Goal: Task Accomplishment & Management: Use online tool/utility

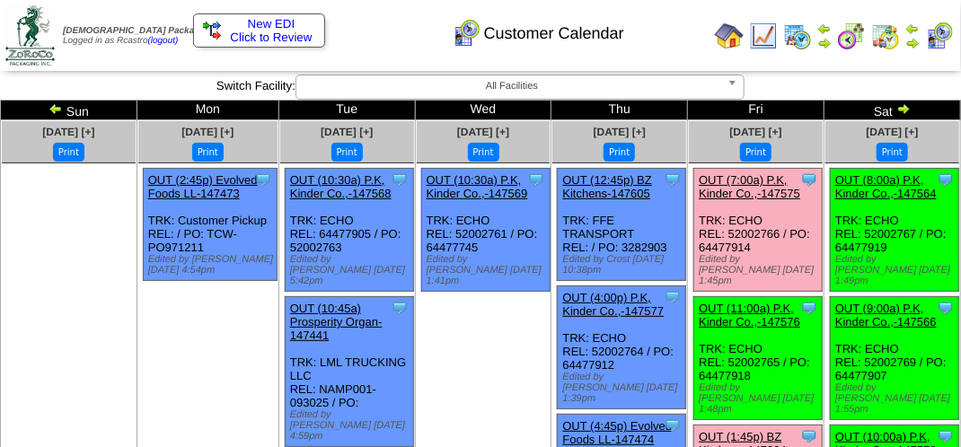
click at [772, 189] on link "OUT (7:00a) P.K, Kinder Co.,-147575" at bounding box center [748, 186] width 101 height 27
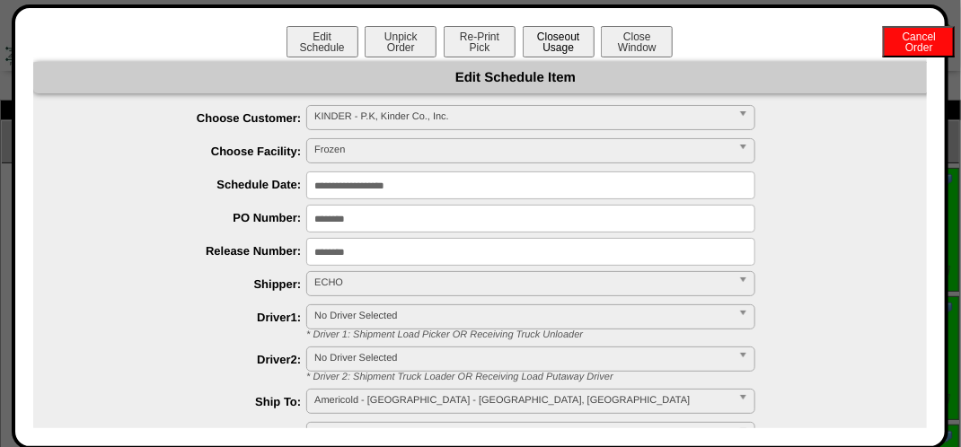
click at [542, 43] on button "Closeout Usage" at bounding box center [559, 41] width 72 height 31
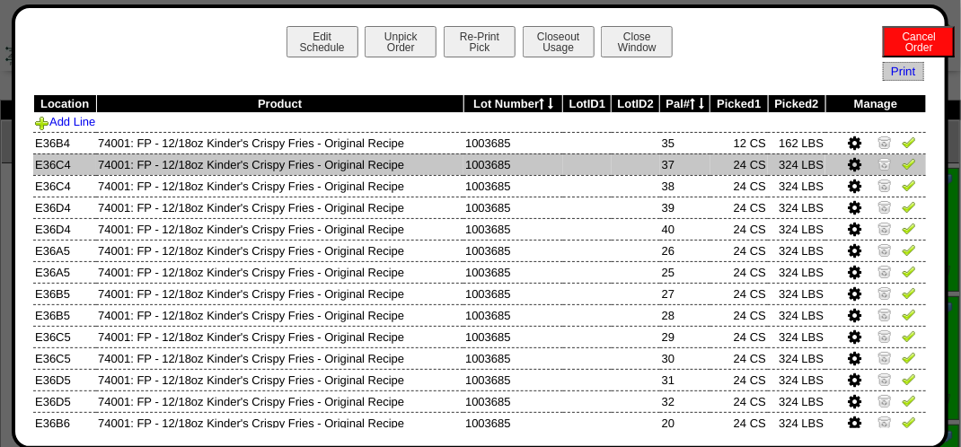
drag, startPoint x: 900, startPoint y: 145, endPoint x: 894, endPoint y: 162, distance: 17.9
click at [901, 145] on img at bounding box center [908, 142] width 14 height 14
click at [902, 167] on img at bounding box center [908, 163] width 14 height 14
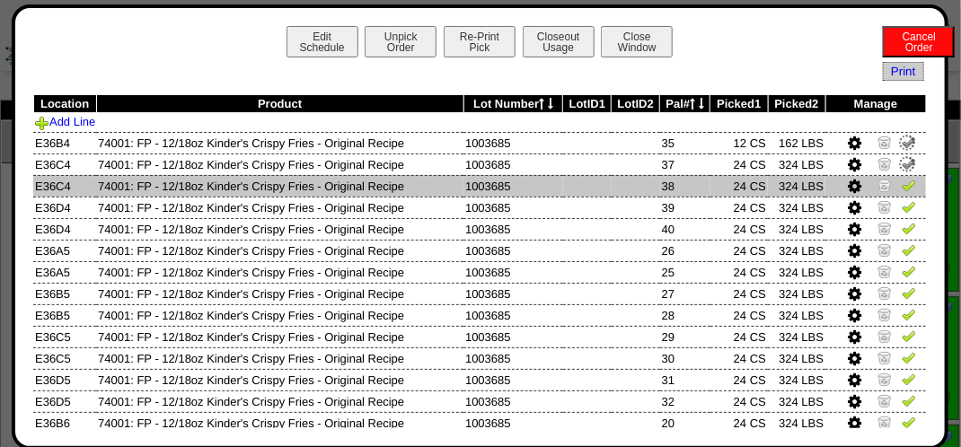
click at [901, 182] on img at bounding box center [908, 185] width 14 height 14
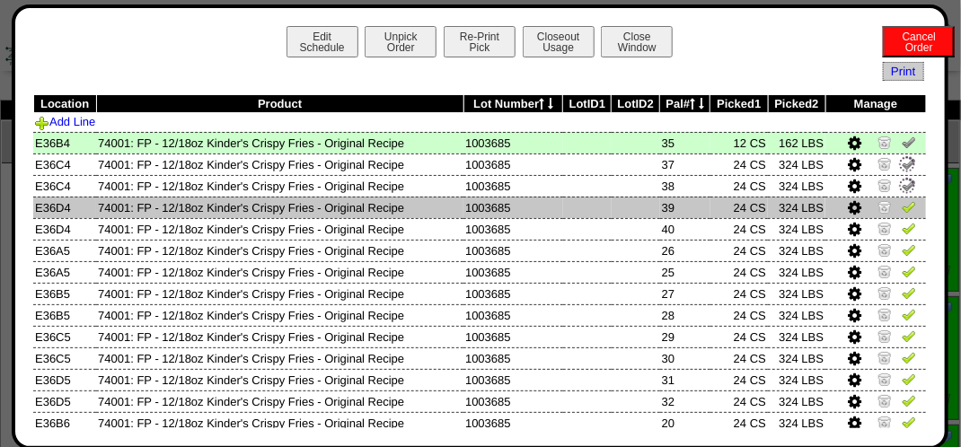
click at [901, 212] on img at bounding box center [908, 206] width 14 height 14
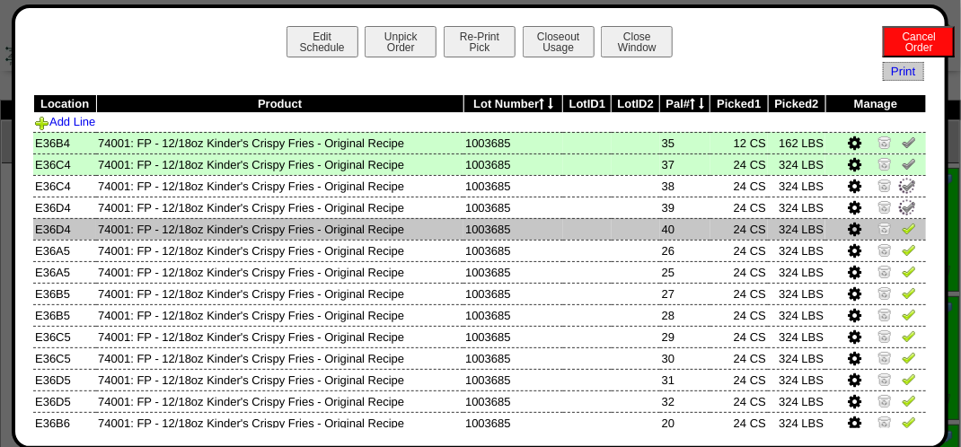
drag, startPoint x: 891, startPoint y: 227, endPoint x: 892, endPoint y: 237, distance: 10.0
click at [901, 228] on img at bounding box center [908, 228] width 14 height 14
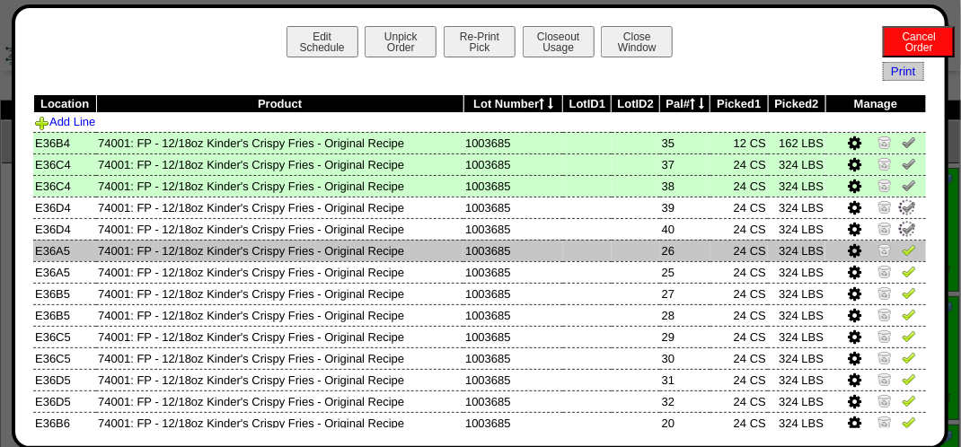
click at [901, 248] on img at bounding box center [908, 249] width 14 height 14
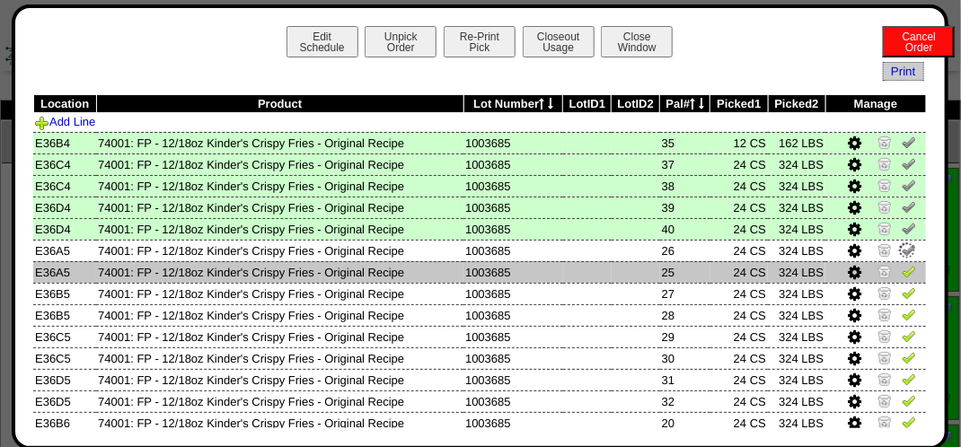
click at [901, 272] on img at bounding box center [908, 271] width 14 height 14
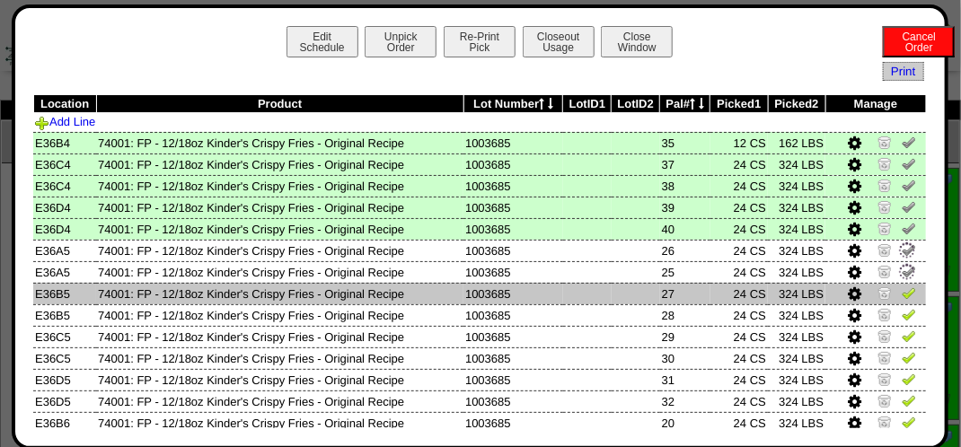
click at [901, 292] on img at bounding box center [908, 292] width 14 height 14
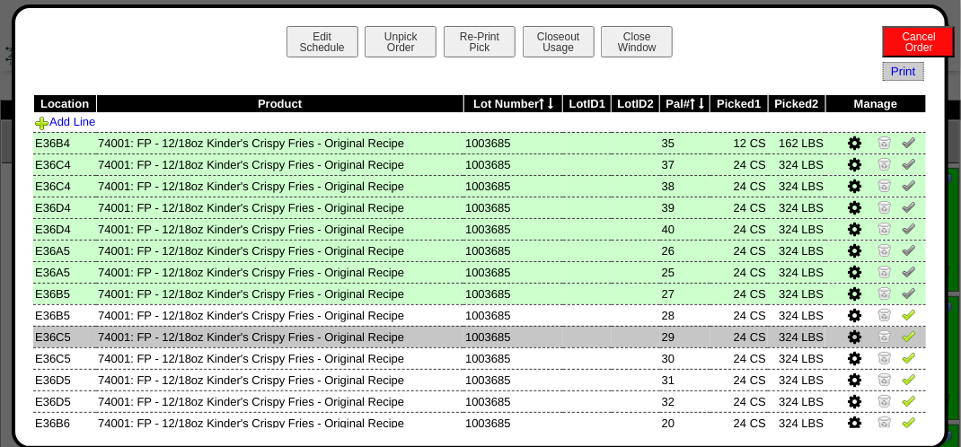
click at [901, 332] on img at bounding box center [908, 336] width 14 height 14
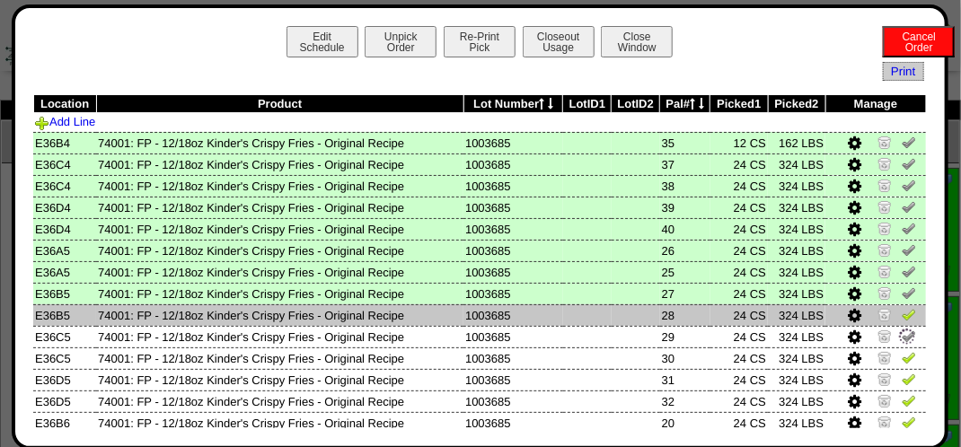
click at [904, 309] on td at bounding box center [875, 315] width 101 height 22
click at [901, 313] on img at bounding box center [908, 314] width 14 height 14
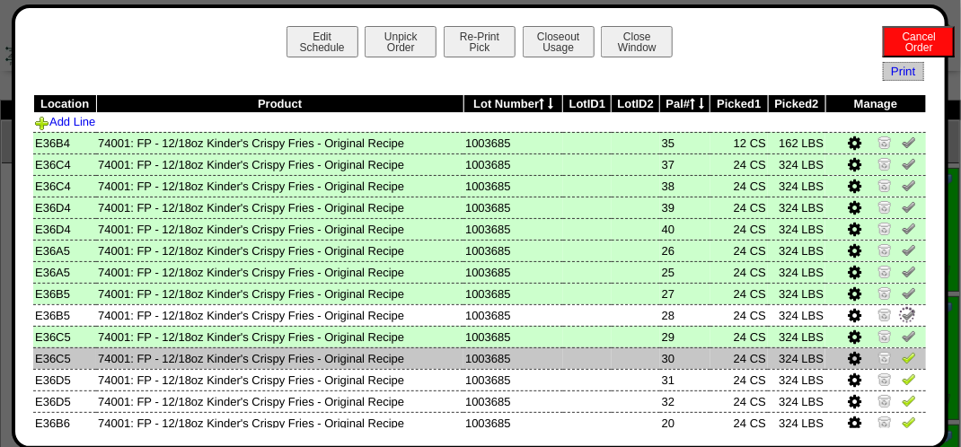
click at [901, 356] on img at bounding box center [908, 357] width 14 height 14
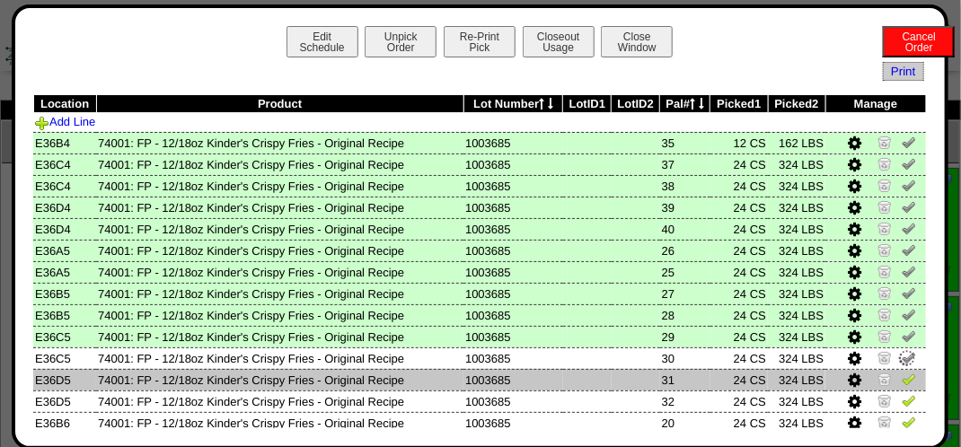
click at [901, 378] on img at bounding box center [908, 379] width 14 height 14
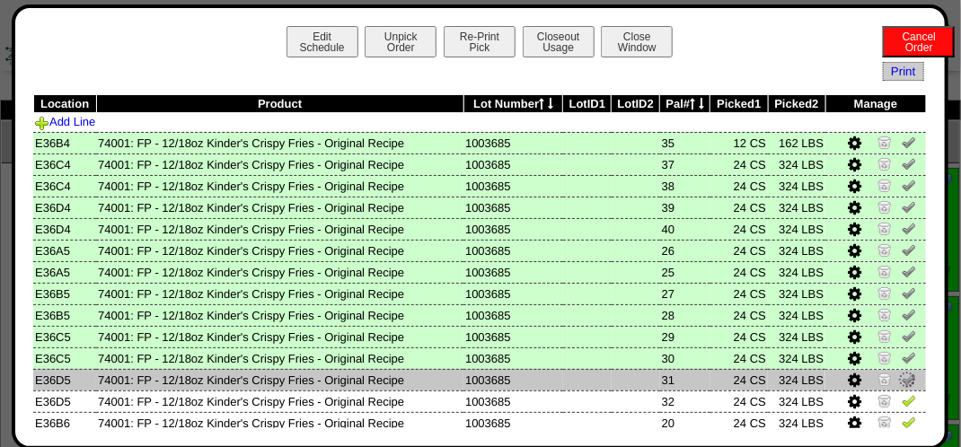
drag, startPoint x: 896, startPoint y: 393, endPoint x: 904, endPoint y: 384, distance: 12.1
click at [901, 394] on img at bounding box center [908, 400] width 14 height 14
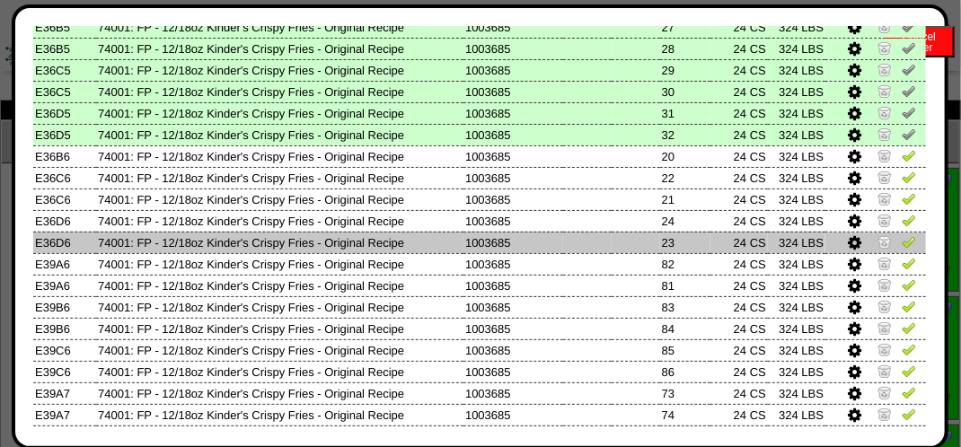
scroll to position [269, 0]
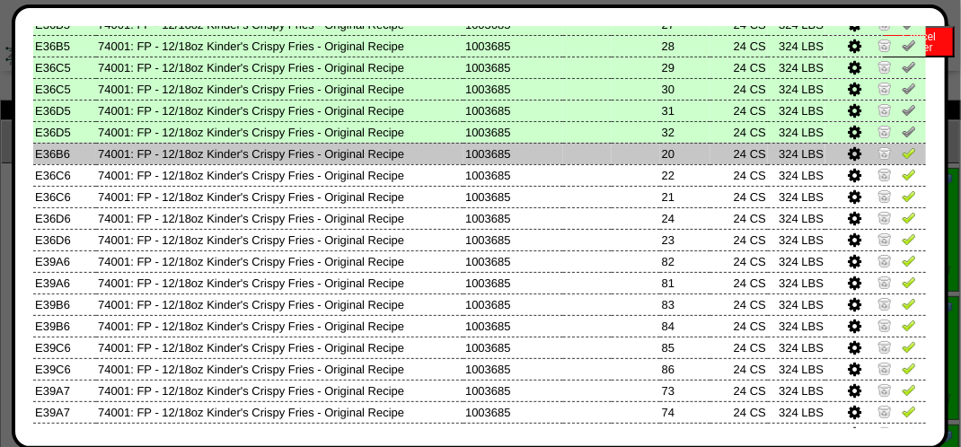
click at [901, 155] on img at bounding box center [908, 152] width 14 height 14
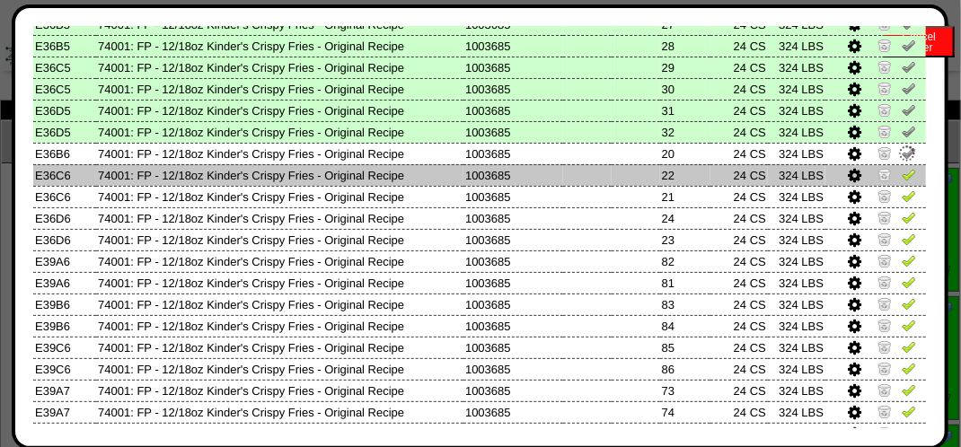
click at [901, 179] on img at bounding box center [908, 174] width 14 height 14
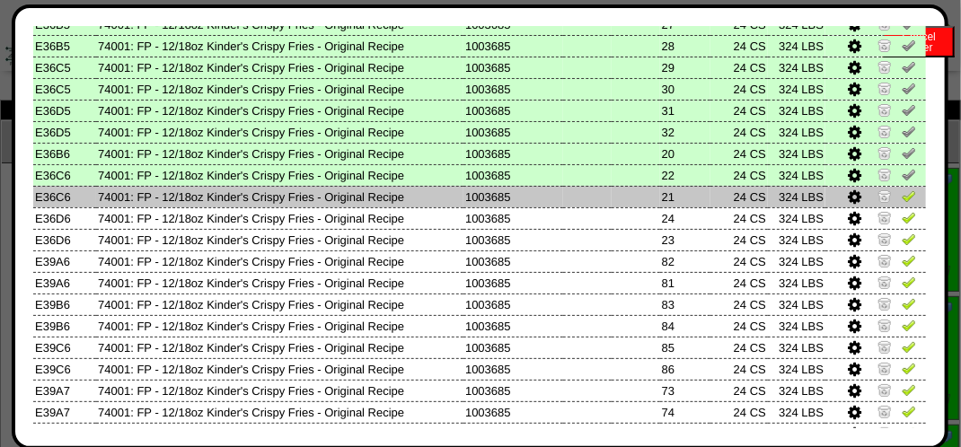
click at [901, 194] on img at bounding box center [908, 196] width 14 height 14
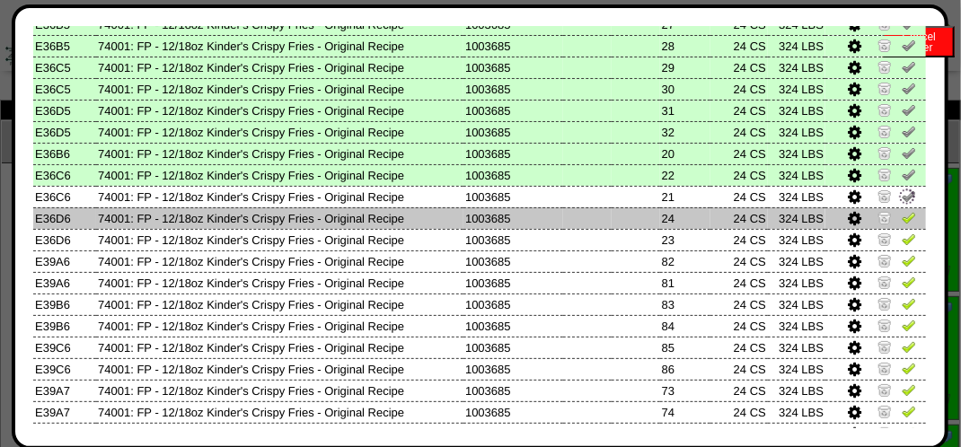
click at [901, 211] on img at bounding box center [908, 217] width 14 height 14
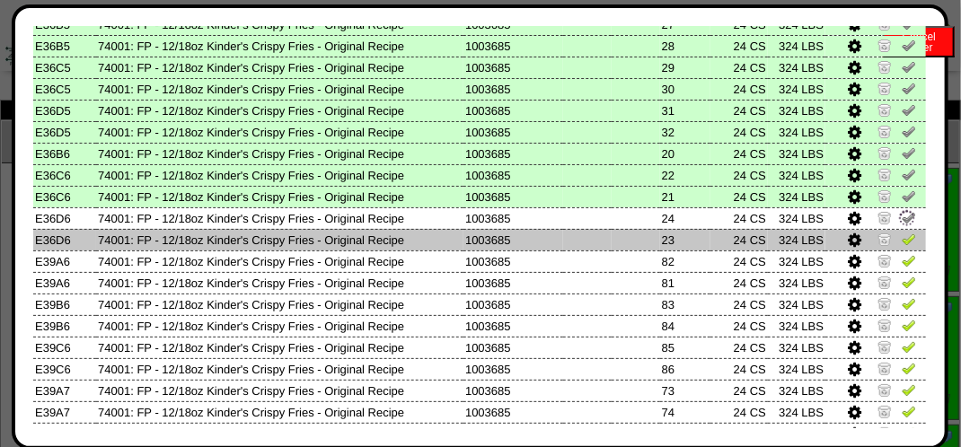
click at [901, 237] on img at bounding box center [908, 239] width 14 height 14
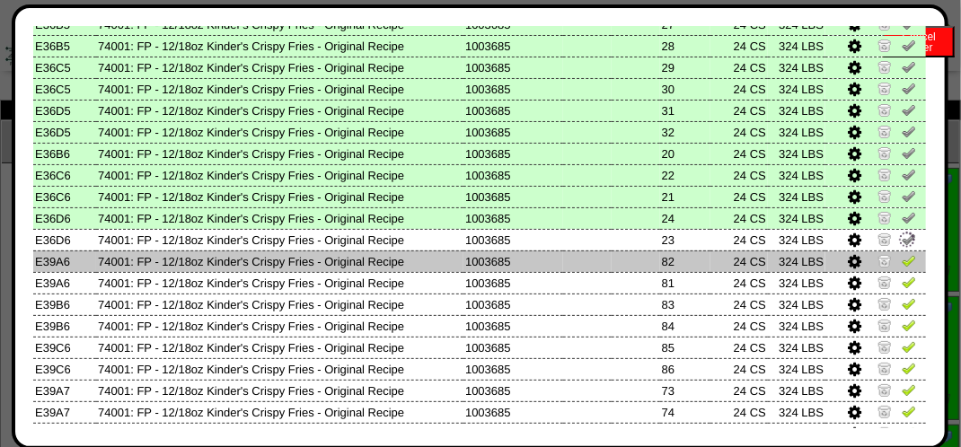
click at [901, 259] on img at bounding box center [908, 260] width 14 height 14
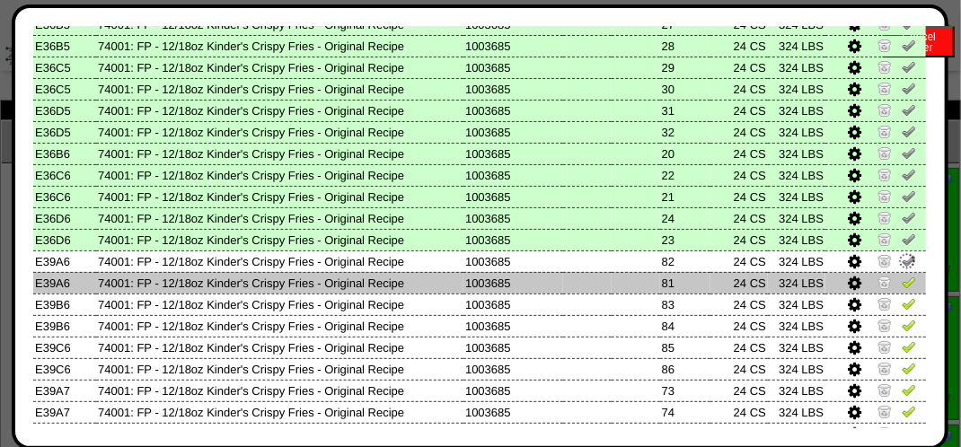
click at [901, 284] on img at bounding box center [908, 282] width 14 height 14
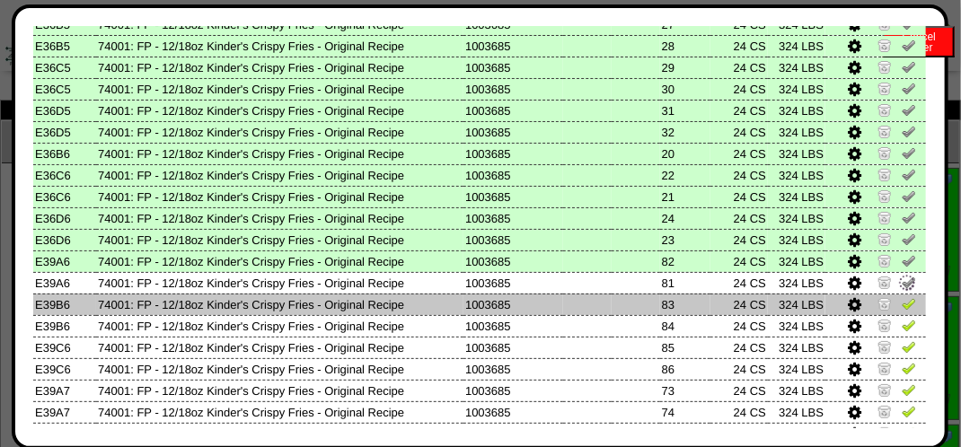
click at [901, 303] on img at bounding box center [908, 303] width 14 height 14
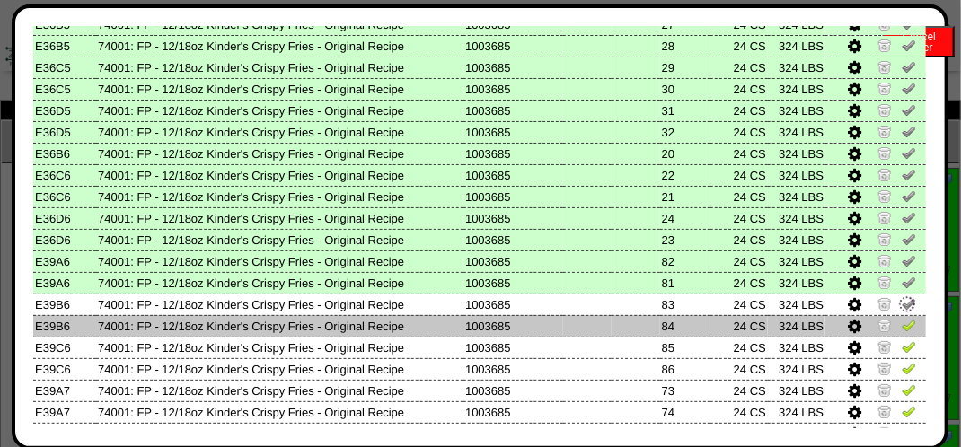
click at [901, 326] on img at bounding box center [908, 325] width 14 height 14
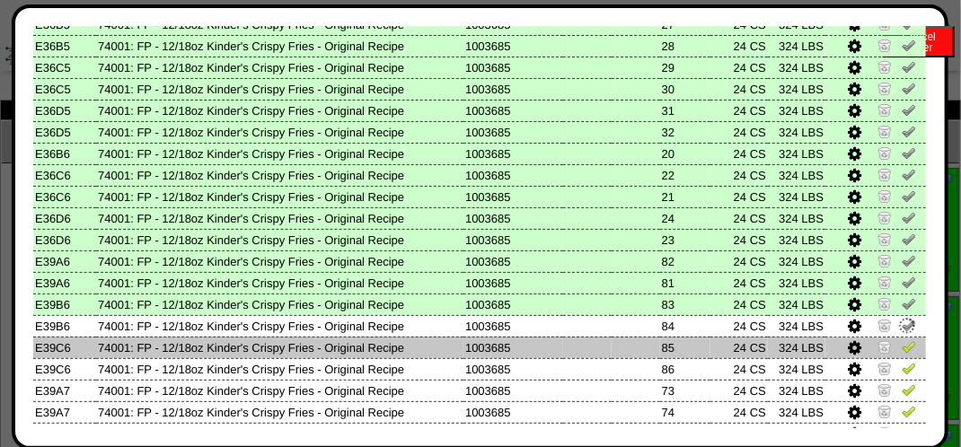
click at [901, 343] on img at bounding box center [908, 346] width 14 height 14
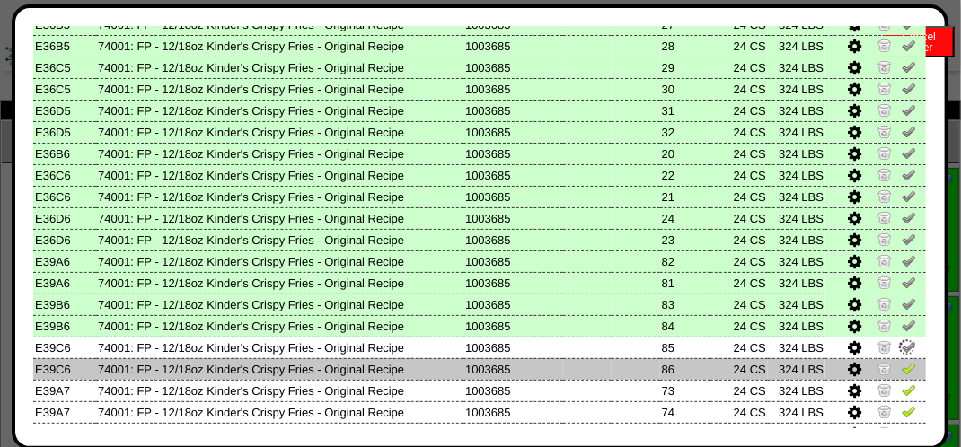
click at [901, 363] on img at bounding box center [908, 368] width 14 height 14
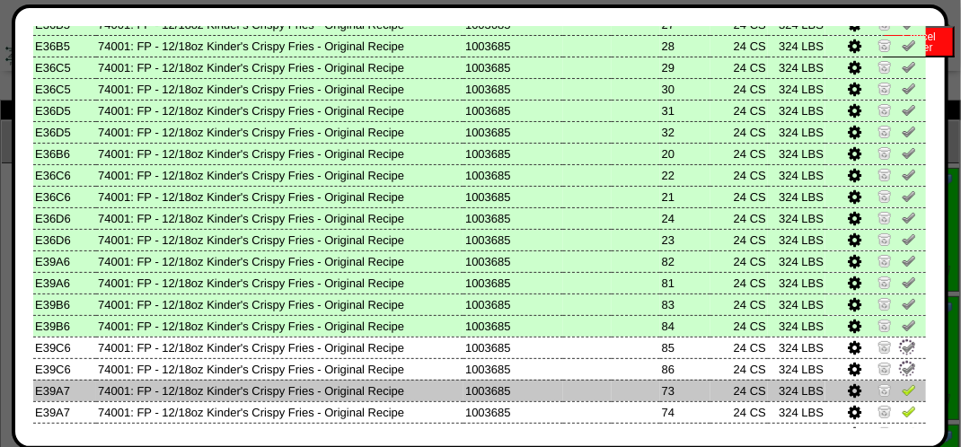
click at [901, 390] on img at bounding box center [908, 389] width 14 height 14
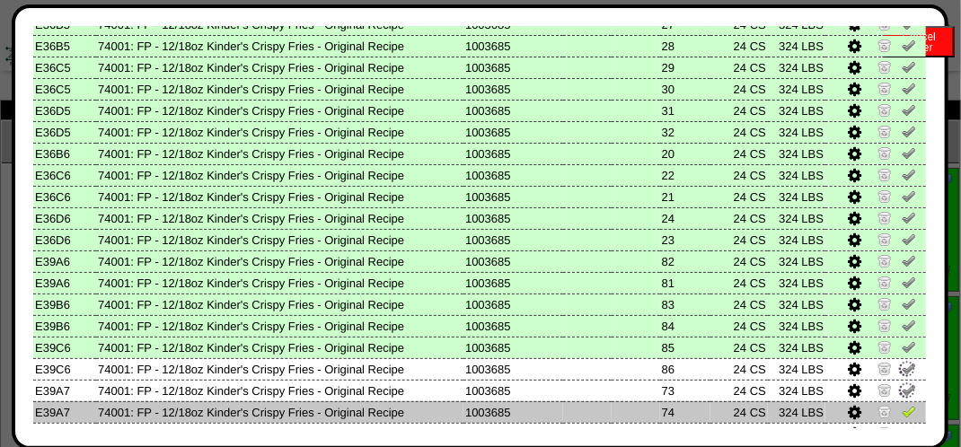
click at [901, 407] on img at bounding box center [908, 411] width 14 height 14
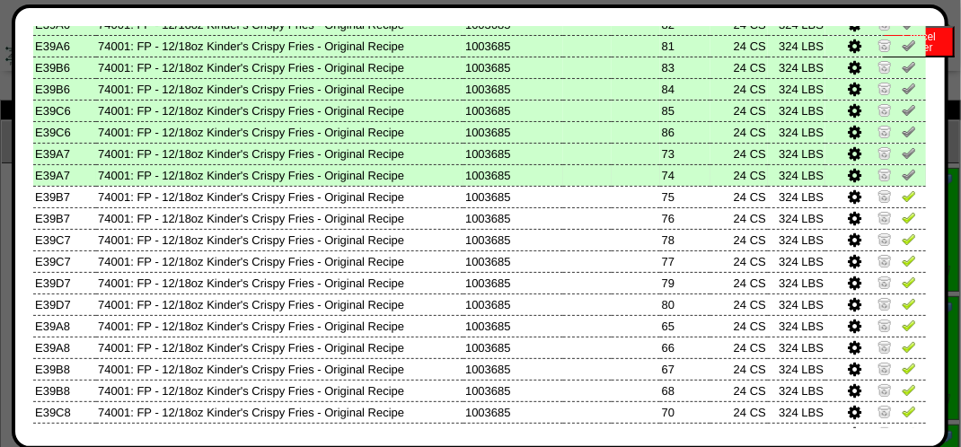
scroll to position [539, 0]
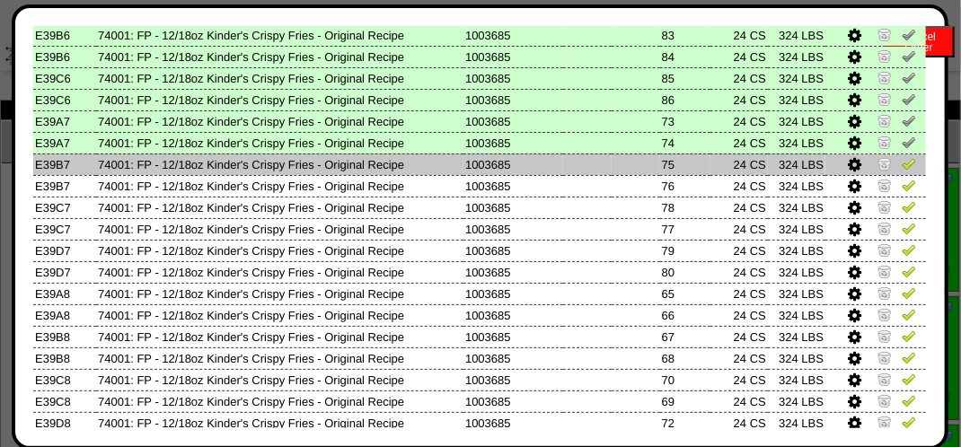
click at [901, 170] on img at bounding box center [908, 163] width 14 height 14
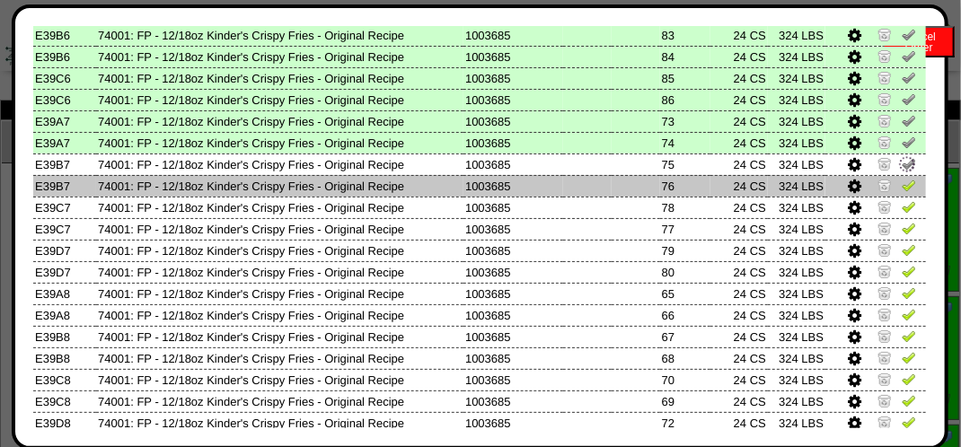
click at [901, 190] on img at bounding box center [908, 185] width 14 height 14
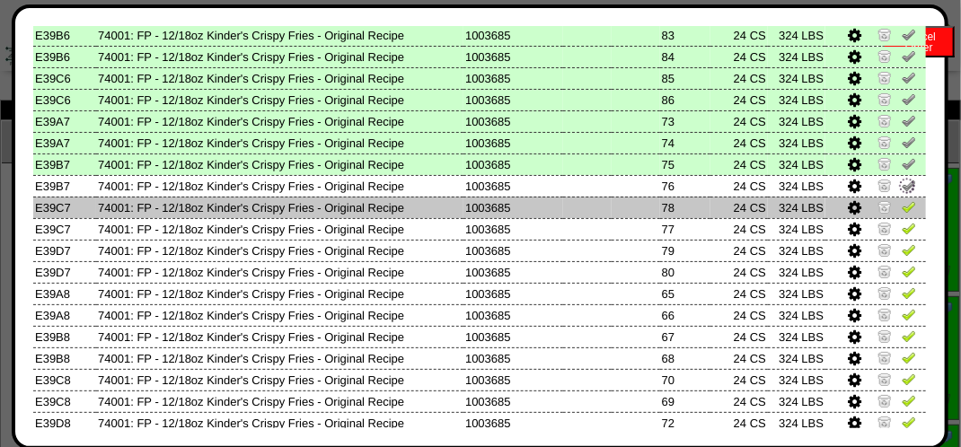
click at [901, 208] on img at bounding box center [908, 206] width 14 height 14
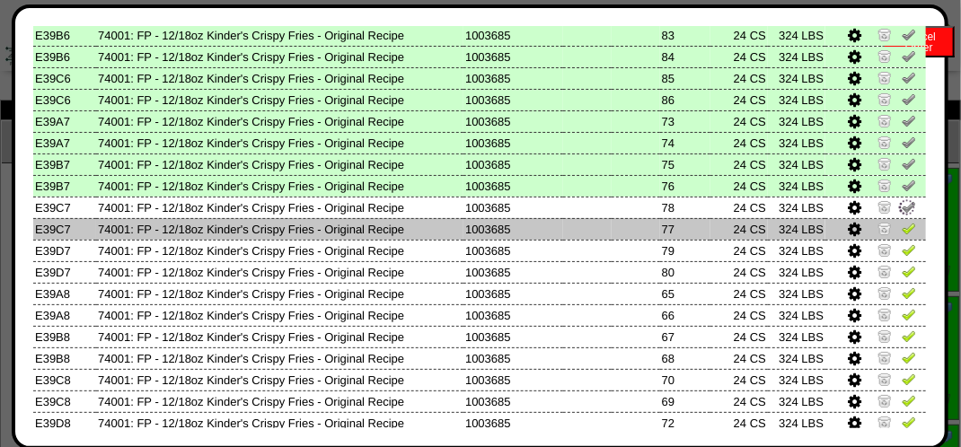
click at [901, 232] on img at bounding box center [908, 228] width 14 height 14
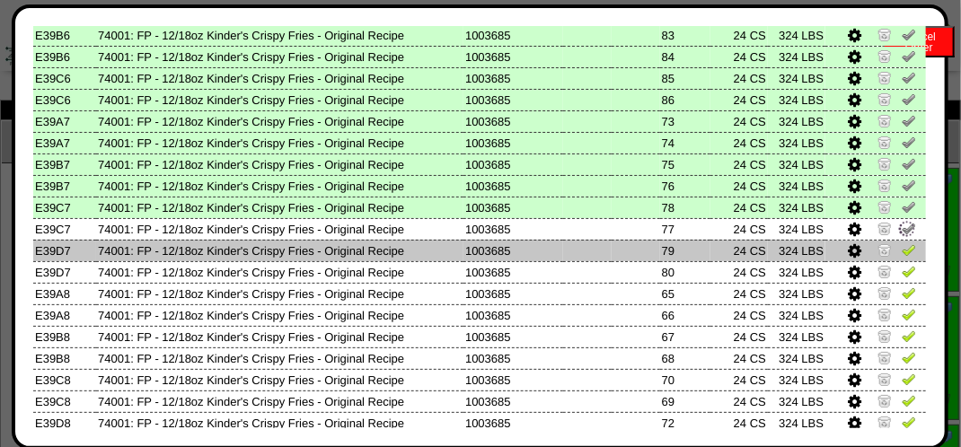
click at [901, 249] on img at bounding box center [908, 249] width 14 height 14
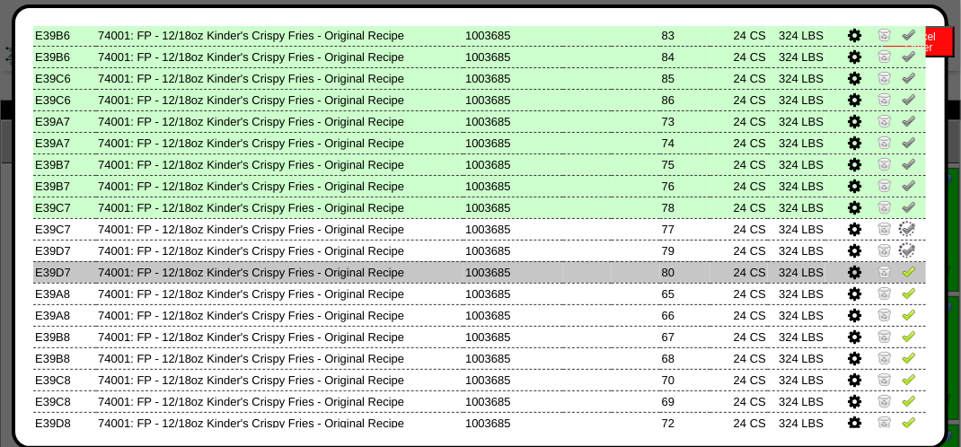
click at [901, 268] on img at bounding box center [908, 271] width 14 height 14
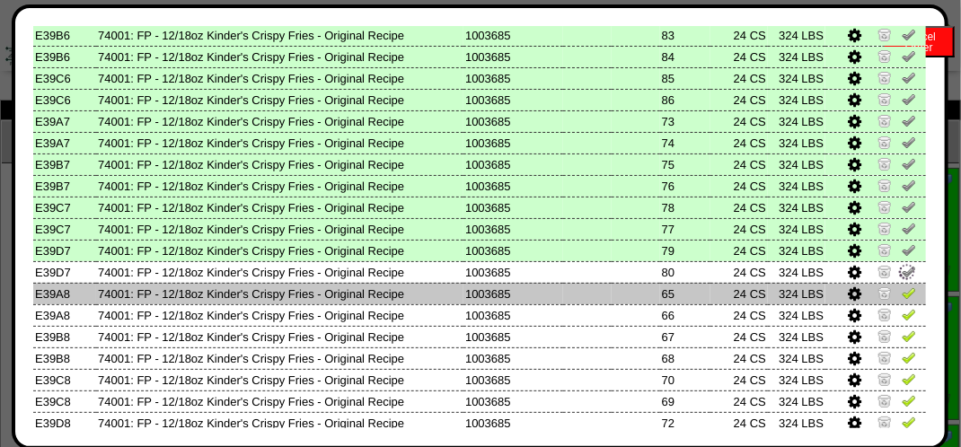
click at [901, 294] on img at bounding box center [908, 292] width 14 height 14
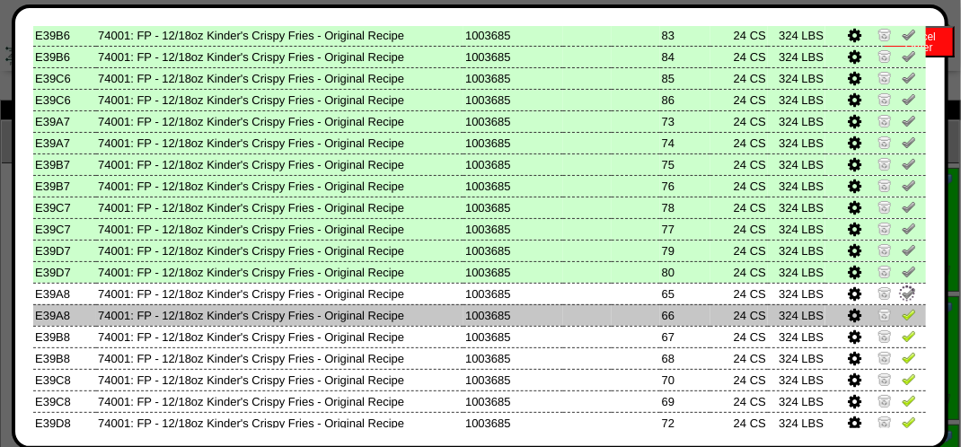
click at [901, 313] on img at bounding box center [908, 314] width 14 height 14
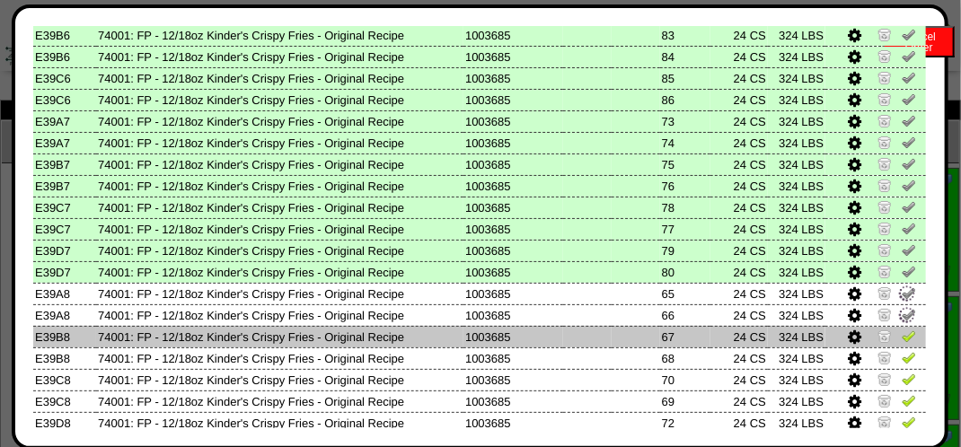
click at [901, 333] on img at bounding box center [908, 336] width 14 height 14
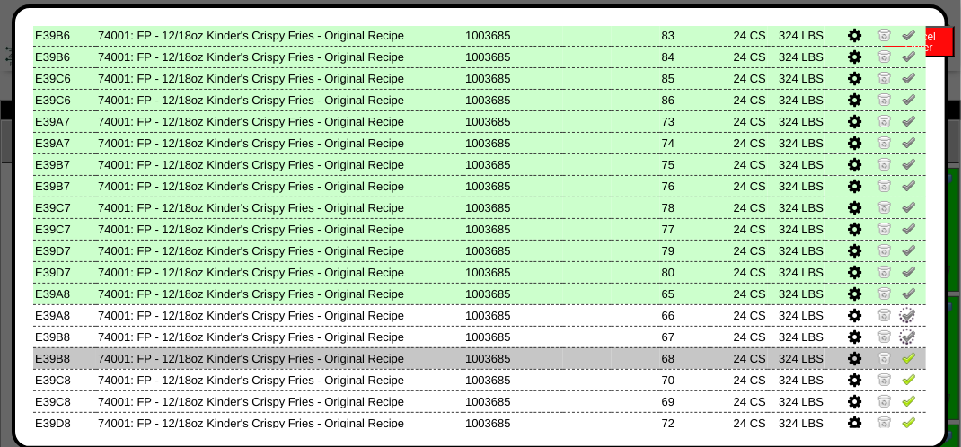
click at [901, 355] on img at bounding box center [908, 357] width 14 height 14
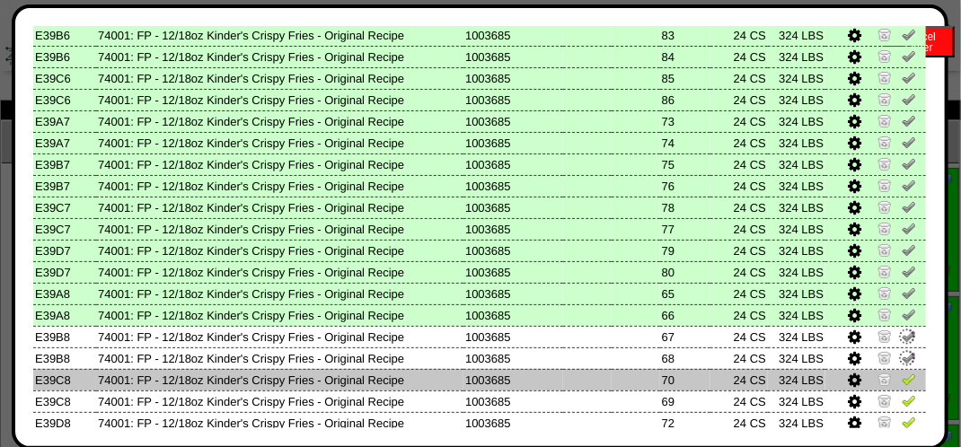
click at [902, 377] on img at bounding box center [908, 379] width 14 height 14
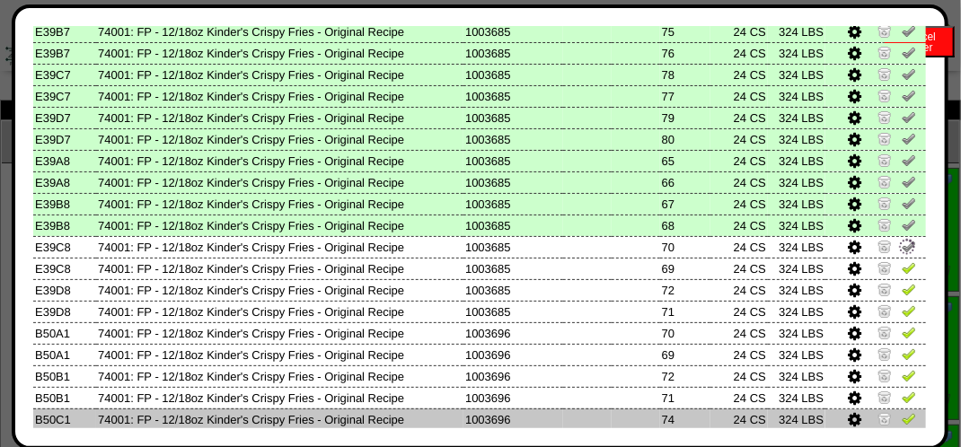
scroll to position [718, 0]
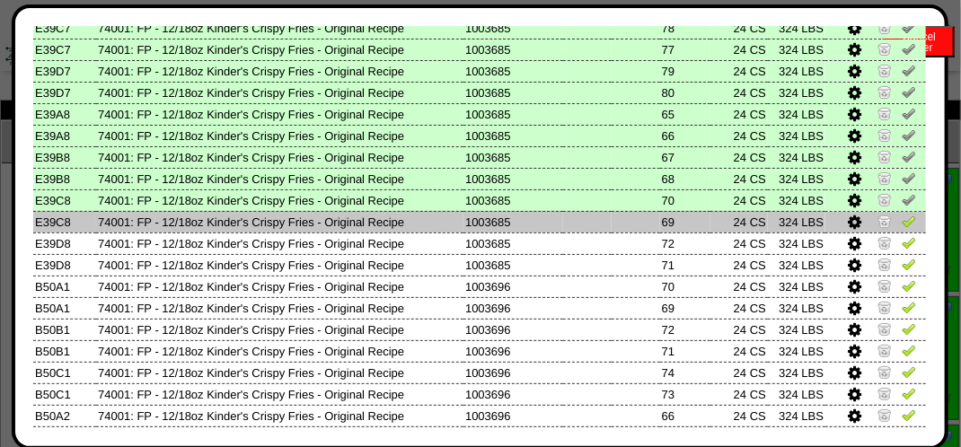
click at [901, 228] on img at bounding box center [908, 221] width 14 height 14
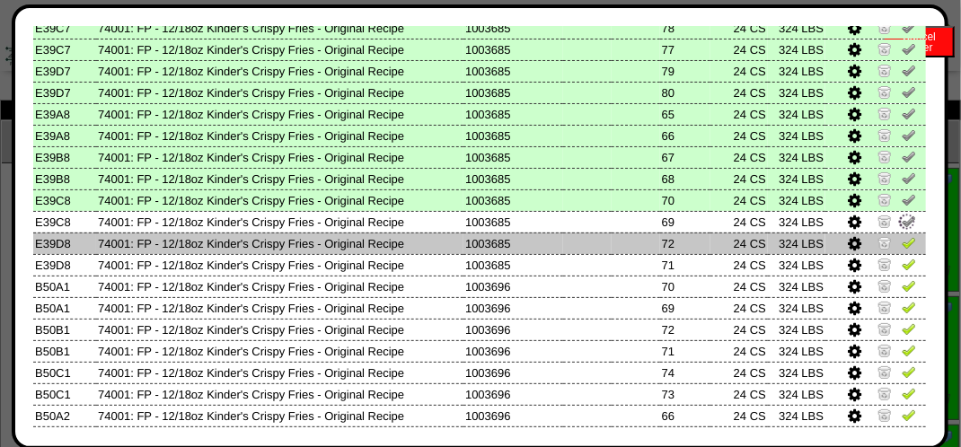
click at [901, 242] on img at bounding box center [908, 242] width 14 height 14
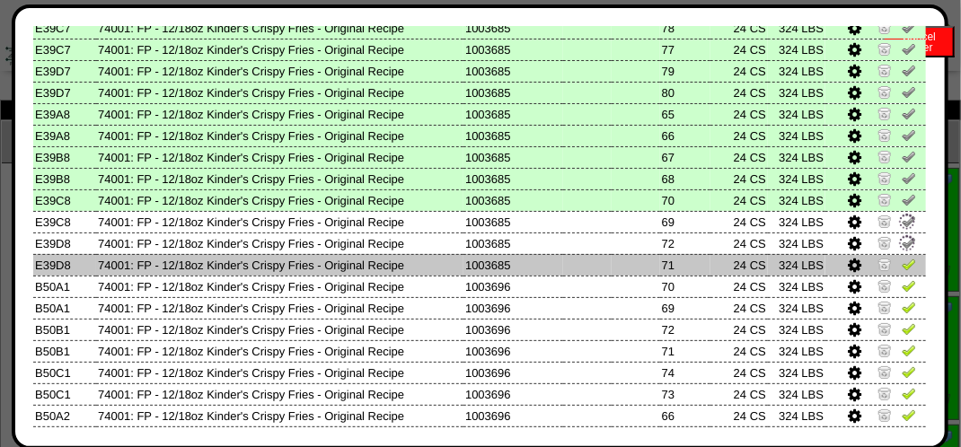
click at [901, 269] on img at bounding box center [908, 264] width 14 height 14
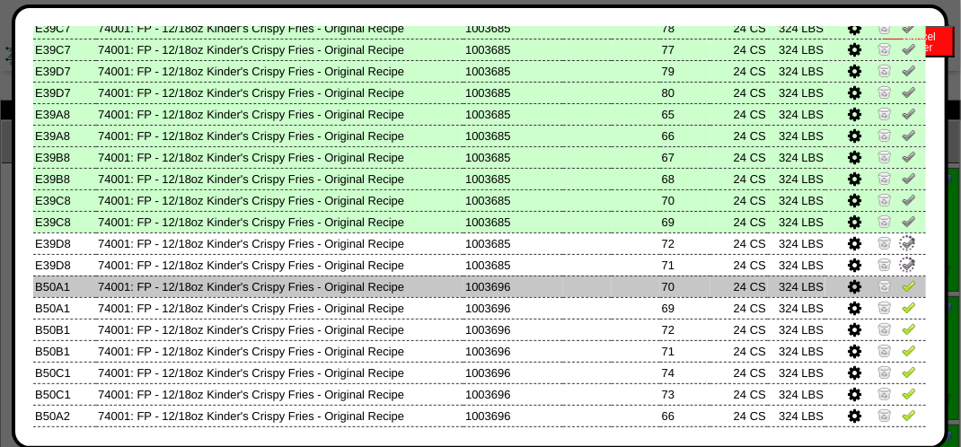
click at [901, 283] on img at bounding box center [908, 285] width 14 height 14
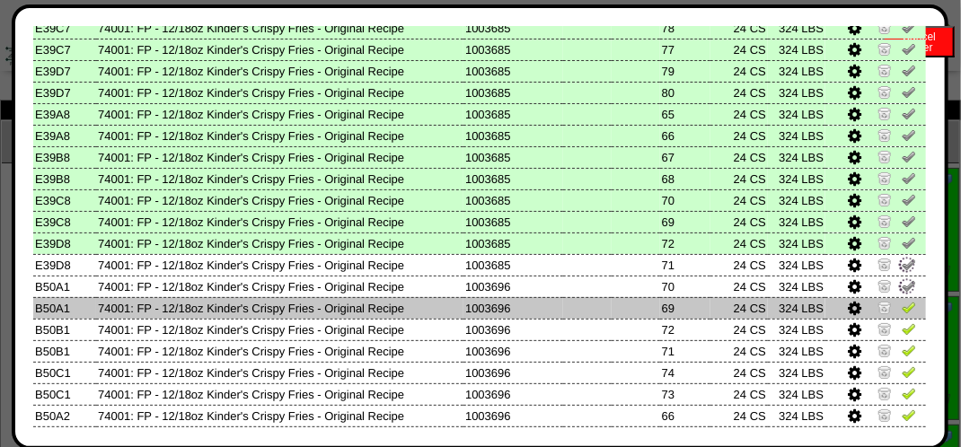
click at [901, 311] on img at bounding box center [908, 307] width 14 height 14
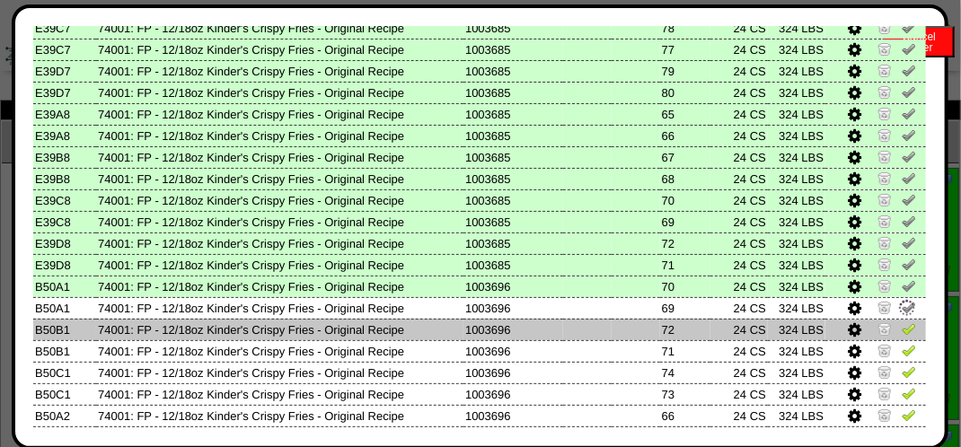
click at [901, 331] on img at bounding box center [908, 328] width 14 height 14
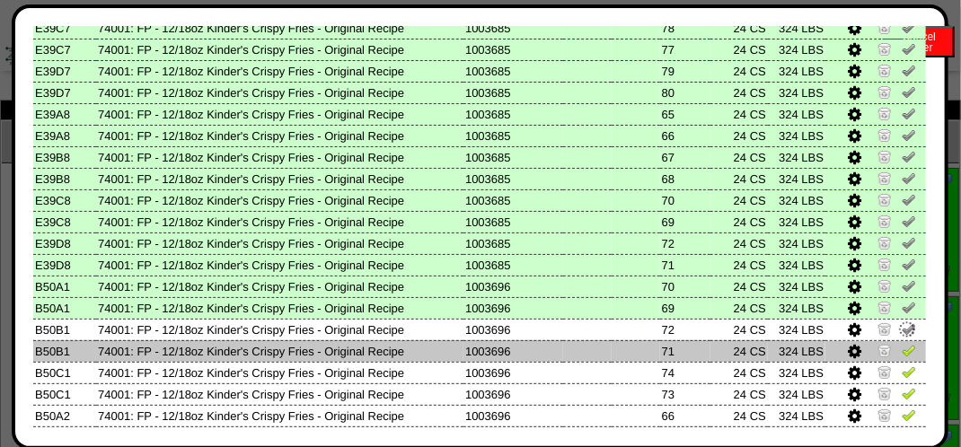
click at [901, 346] on img at bounding box center [908, 350] width 14 height 14
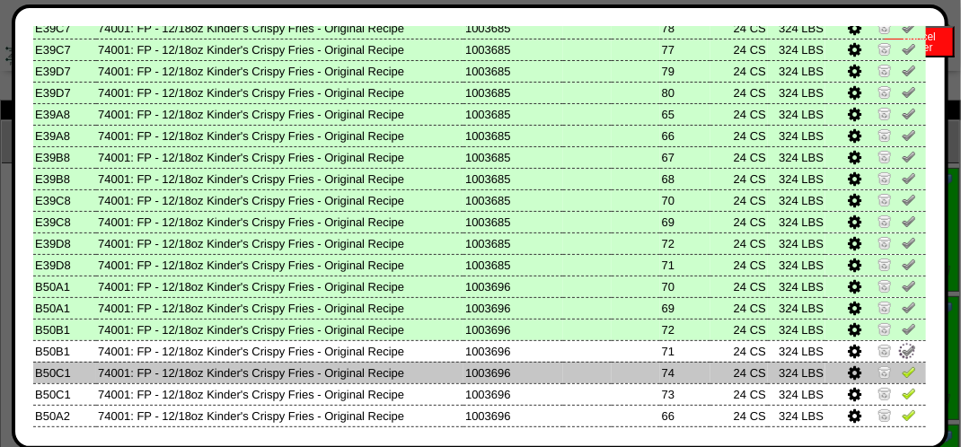
click at [901, 368] on img at bounding box center [908, 371] width 14 height 14
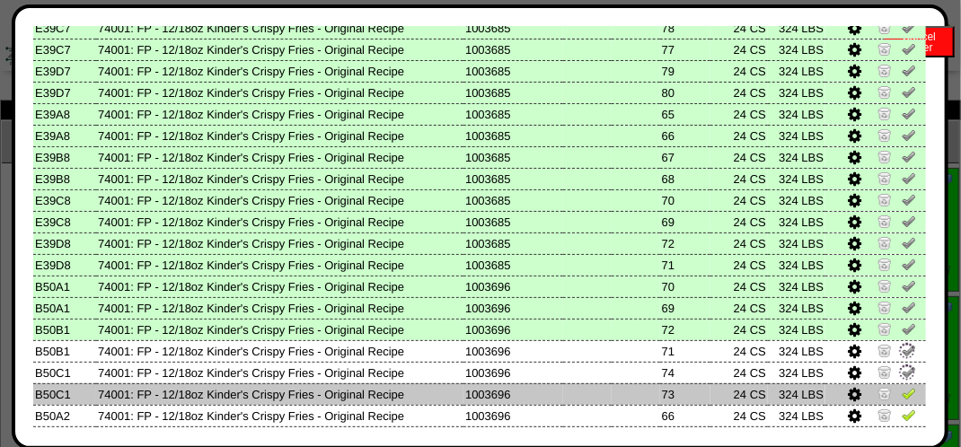
click at [901, 391] on img at bounding box center [908, 393] width 14 height 14
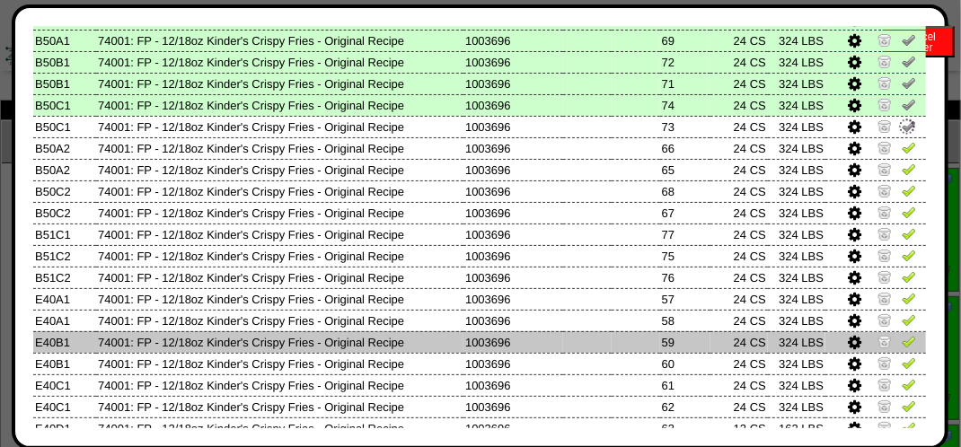
scroll to position [988, 0]
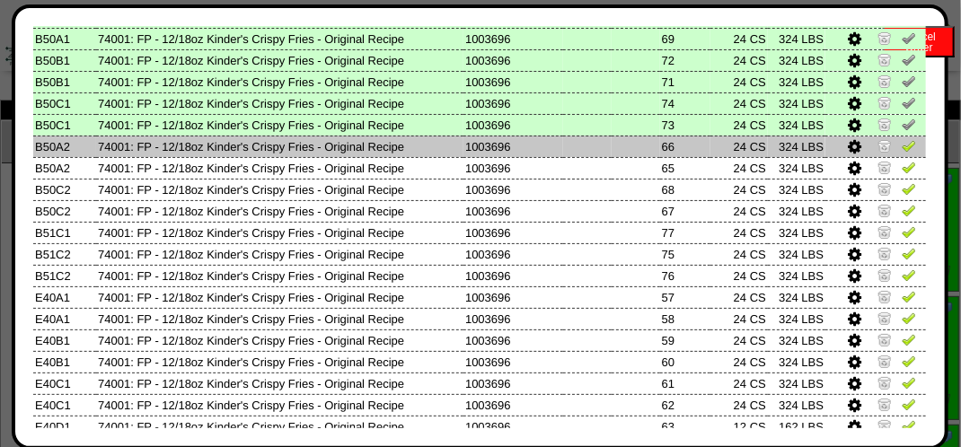
click at [901, 152] on img at bounding box center [908, 145] width 14 height 14
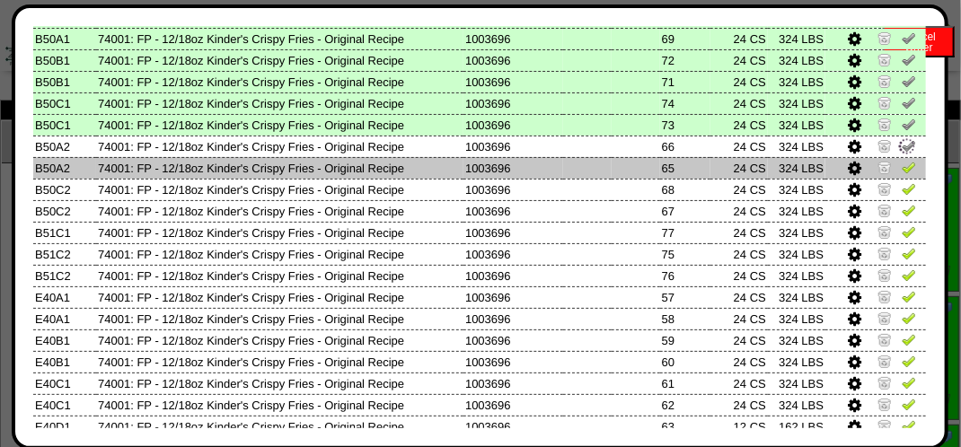
click at [901, 175] on link at bounding box center [908, 169] width 14 height 13
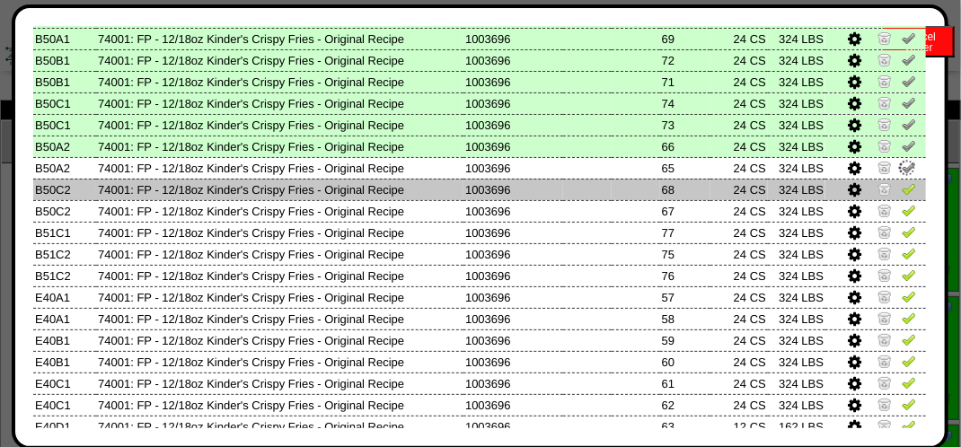
click at [901, 194] on img at bounding box center [908, 188] width 14 height 14
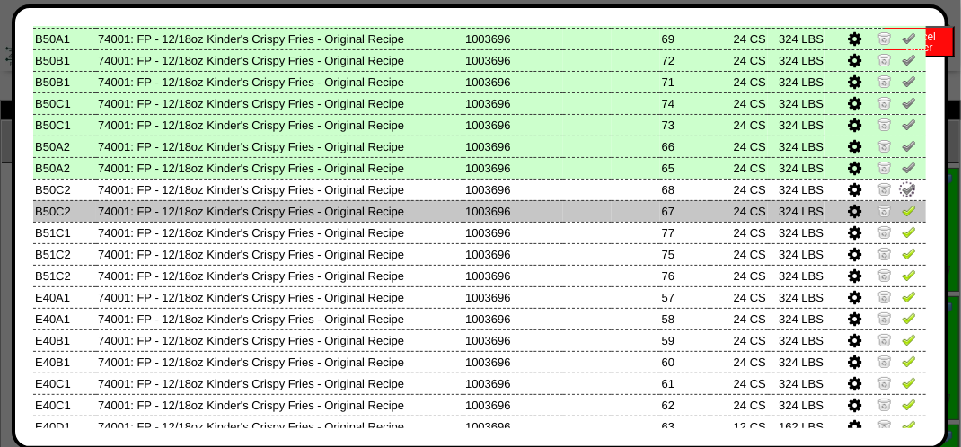
click at [901, 209] on img at bounding box center [908, 210] width 14 height 14
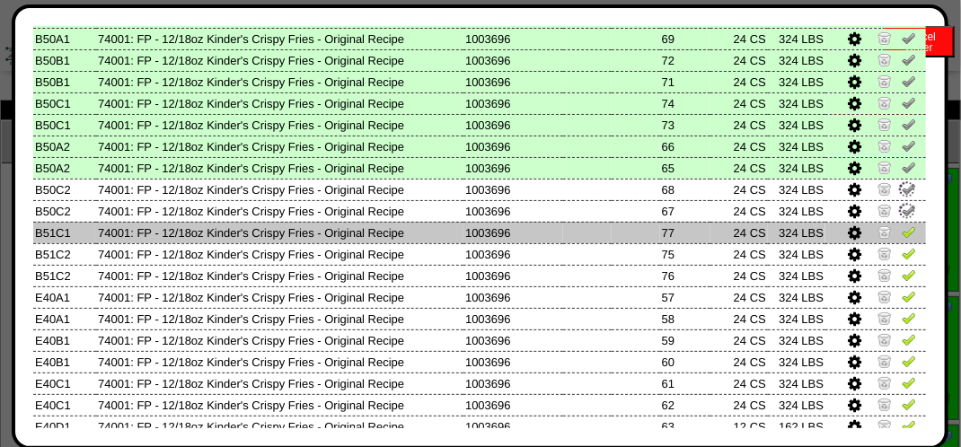
click at [898, 224] on td at bounding box center [875, 233] width 101 height 22
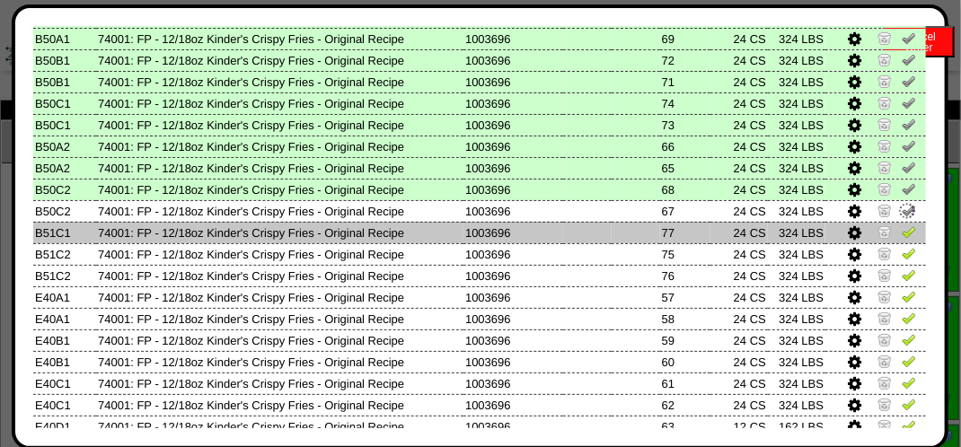
click at [901, 229] on img at bounding box center [908, 231] width 14 height 14
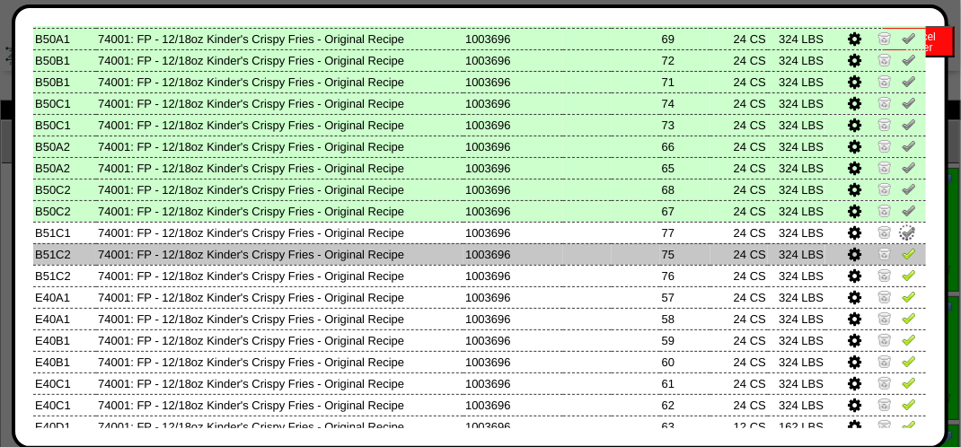
click at [901, 252] on img at bounding box center [908, 253] width 14 height 14
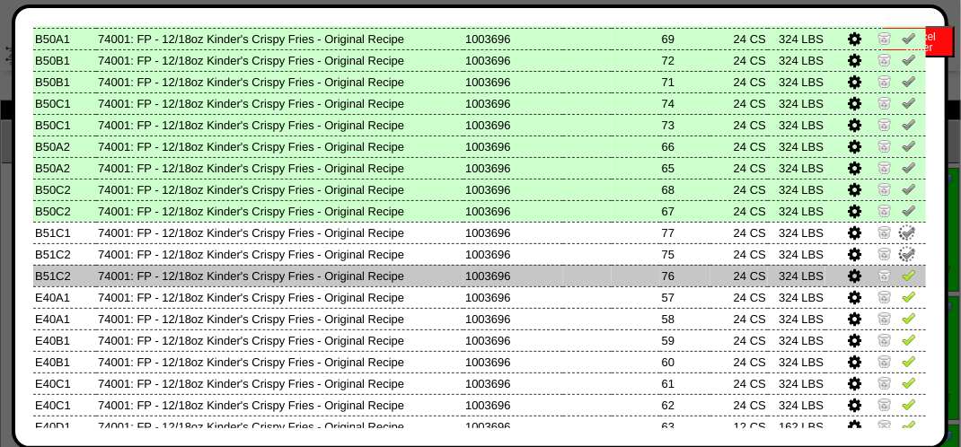
click at [901, 274] on img at bounding box center [908, 275] width 14 height 14
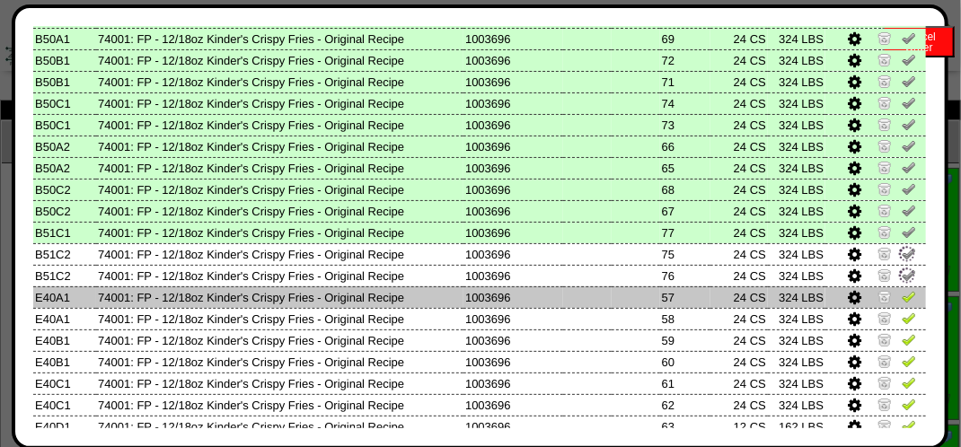
click at [901, 295] on img at bounding box center [908, 296] width 14 height 14
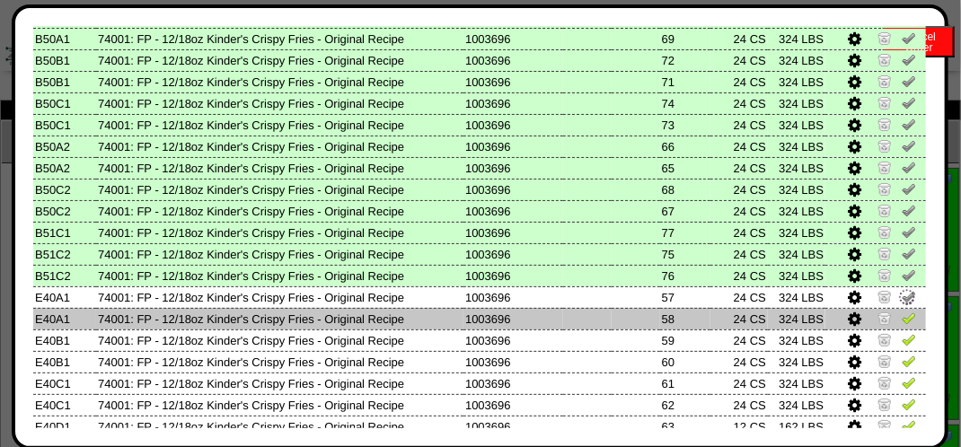
click at [901, 314] on img at bounding box center [908, 318] width 14 height 14
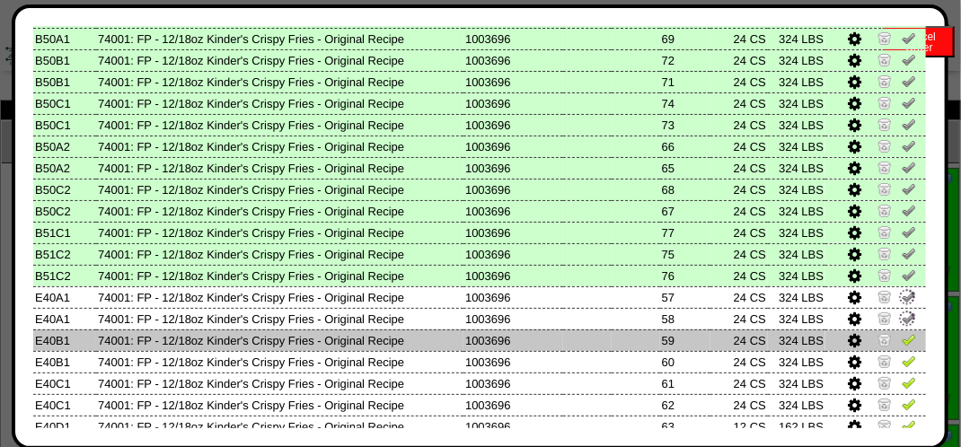
click at [901, 336] on img at bounding box center [908, 339] width 14 height 14
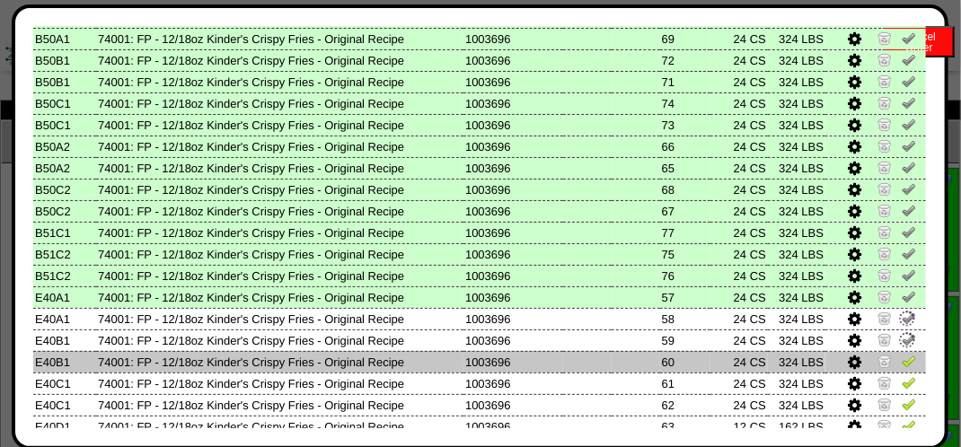
click at [901, 364] on img at bounding box center [908, 361] width 14 height 14
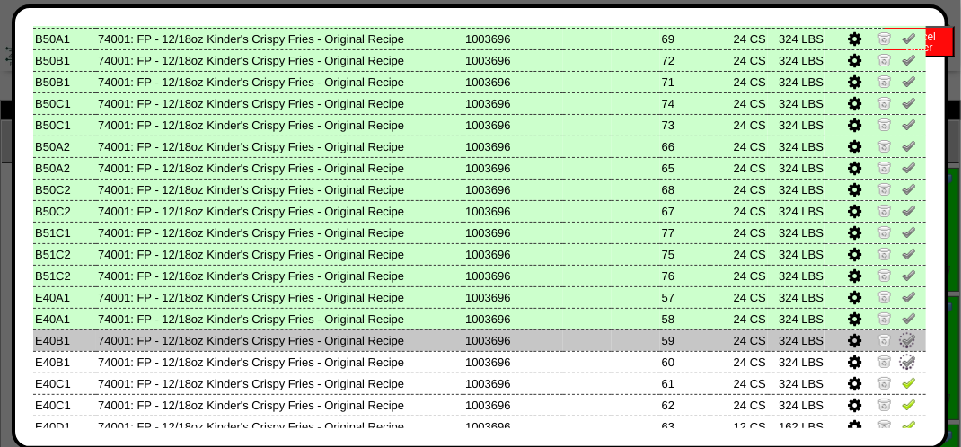
scroll to position [1067, 0]
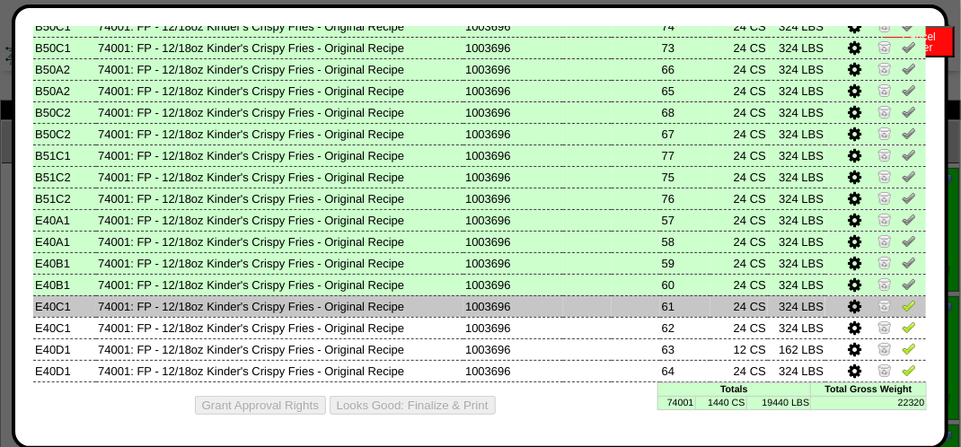
click at [901, 307] on img at bounding box center [908, 305] width 14 height 14
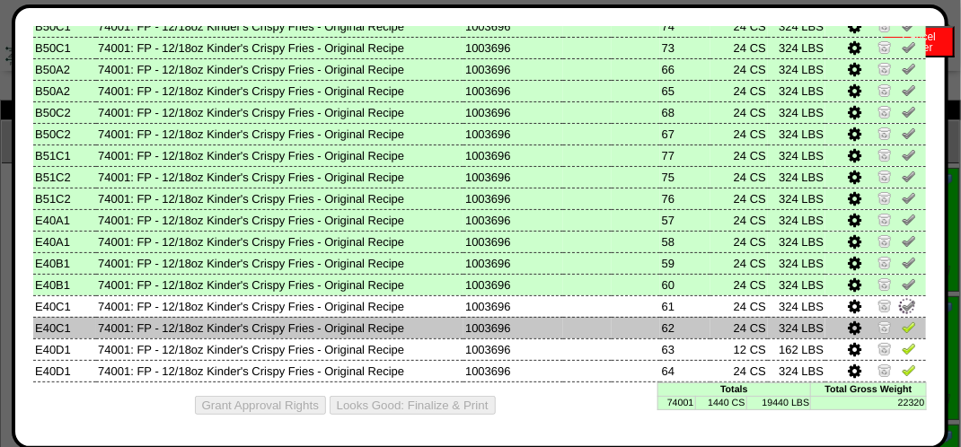
click at [901, 325] on img at bounding box center [908, 327] width 14 height 14
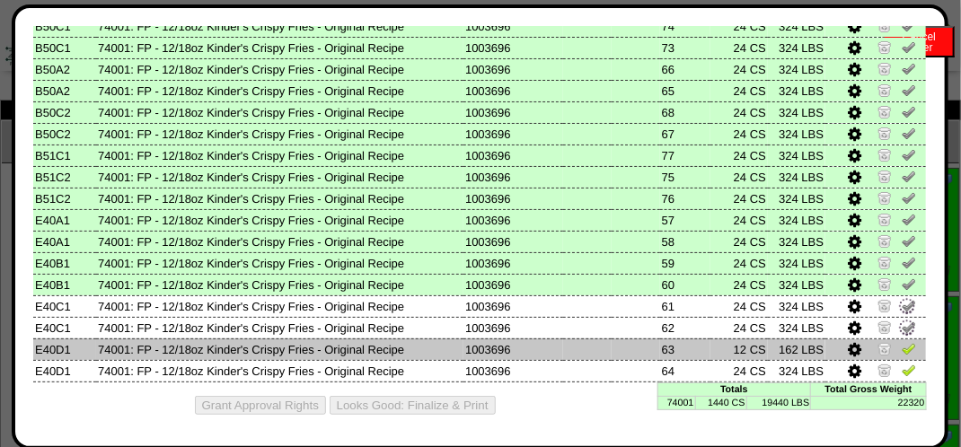
click at [901, 343] on img at bounding box center [908, 348] width 14 height 14
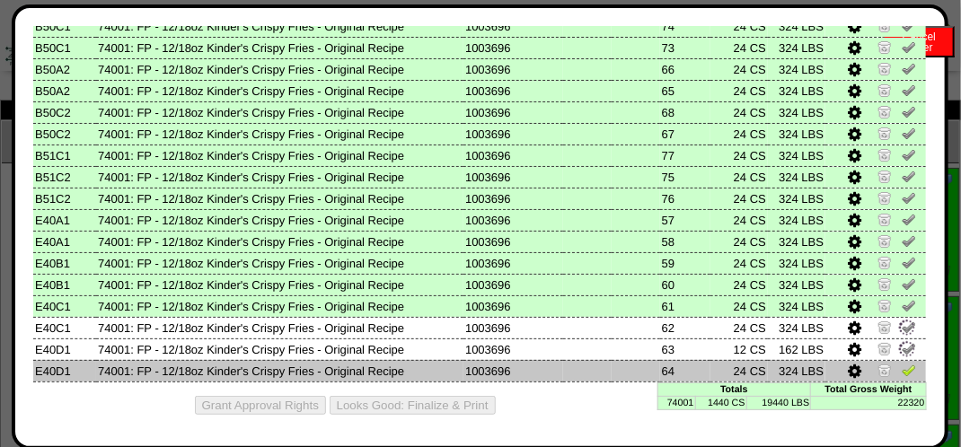
click at [901, 363] on img at bounding box center [908, 370] width 14 height 14
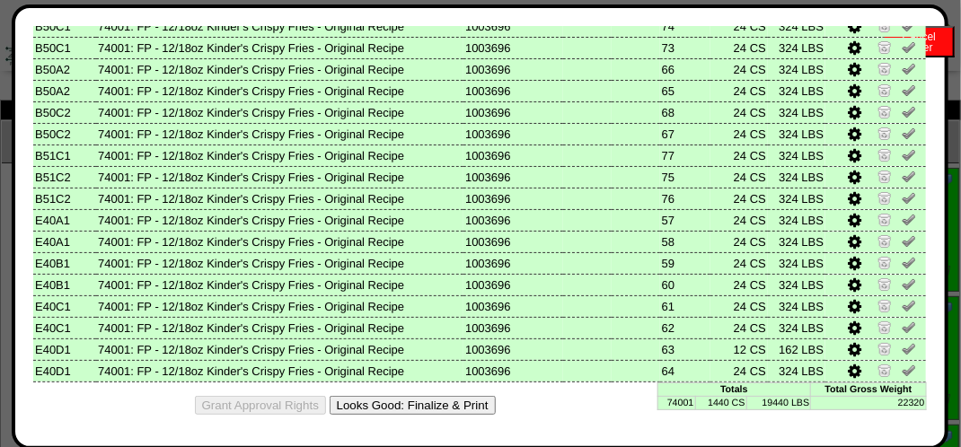
click at [456, 400] on button "Looks Good: Finalize & Print" at bounding box center [412, 405] width 166 height 19
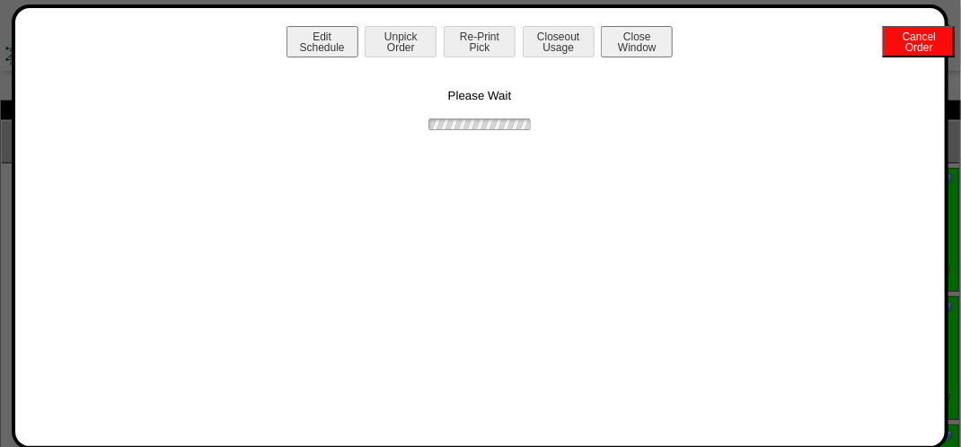
scroll to position [0, 0]
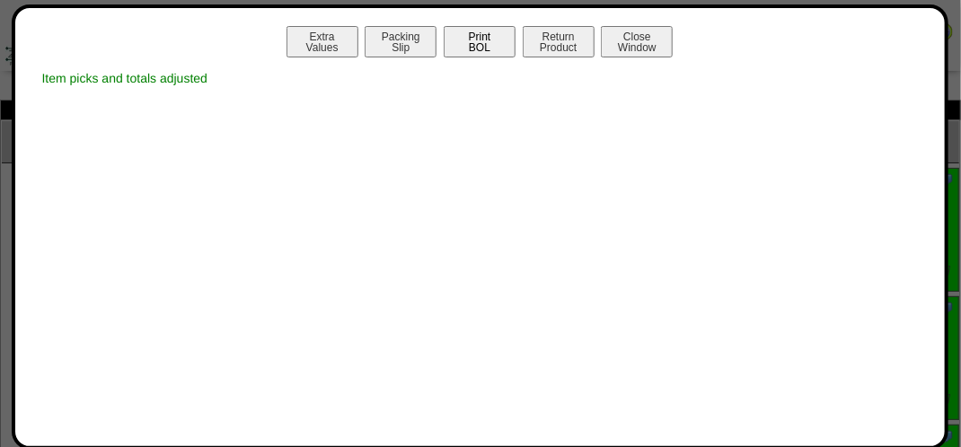
click at [480, 43] on button "Print BOL" at bounding box center [479, 41] width 72 height 31
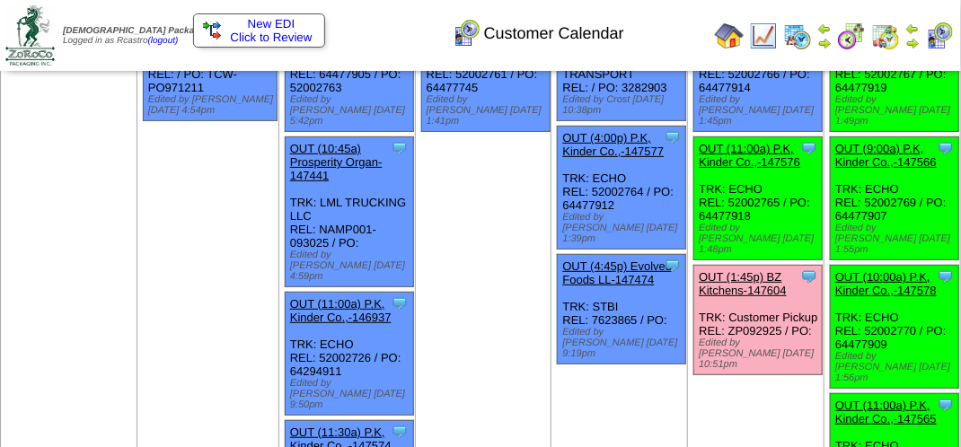
scroll to position [269, 0]
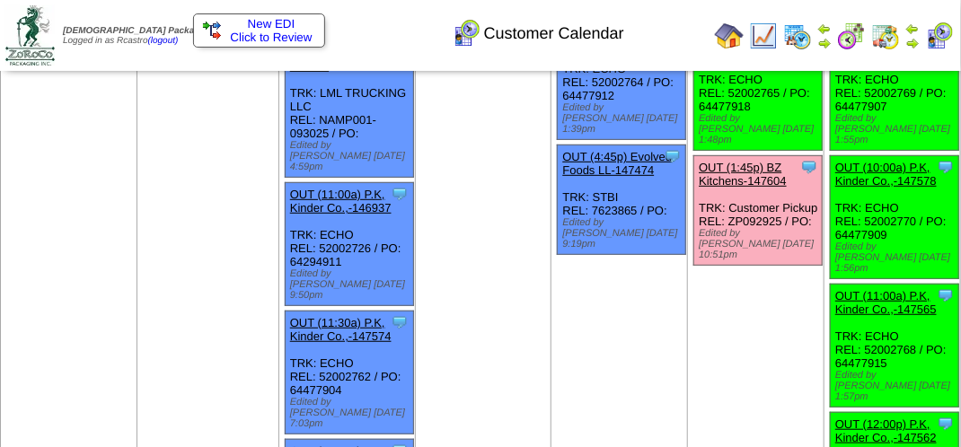
click at [725, 161] on link "OUT (1:45p) BZ Kitchens-147604" at bounding box center [742, 174] width 88 height 27
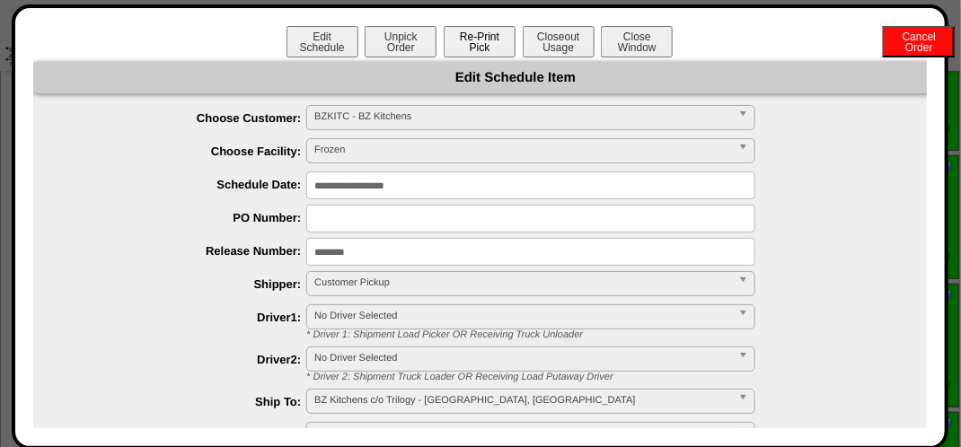
click at [491, 42] on button "Re-Print Pick" at bounding box center [479, 41] width 72 height 31
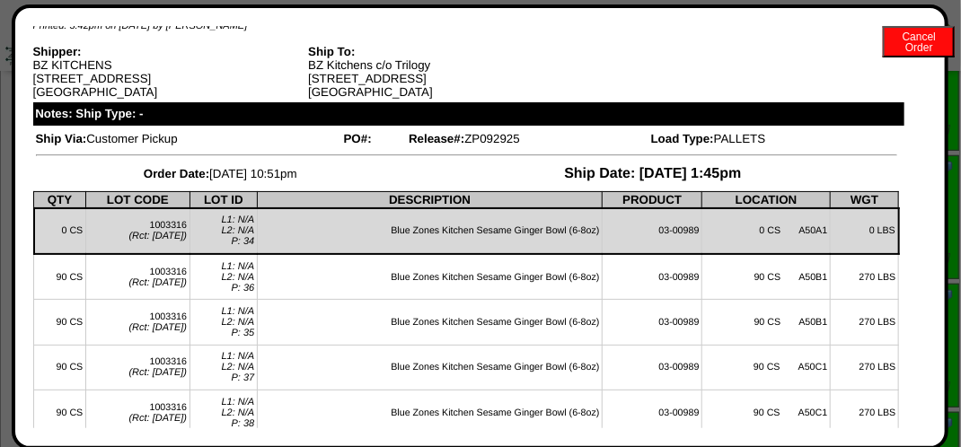
scroll to position [0, 0]
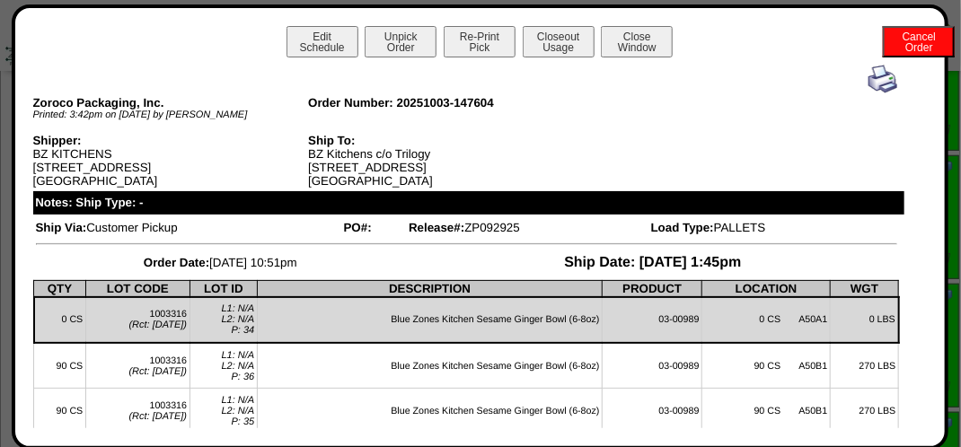
click at [868, 90] on img at bounding box center [882, 79] width 29 height 29
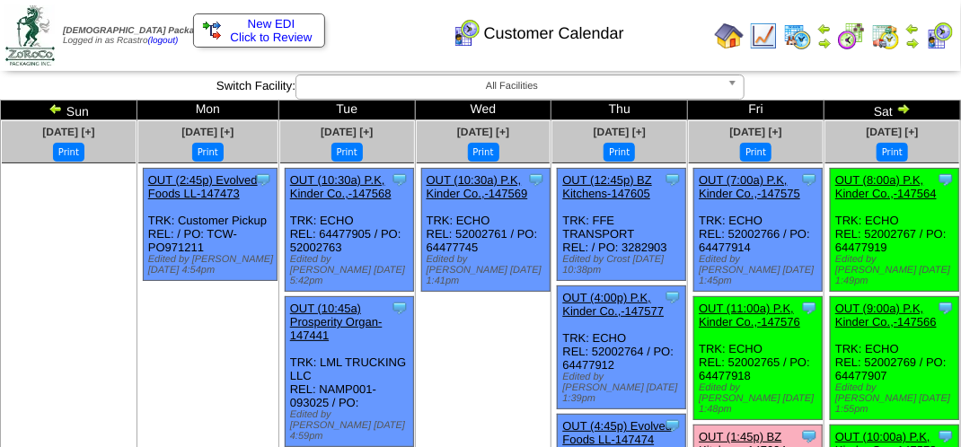
click at [759, 182] on link "OUT (7:00a) P.K, Kinder Co.,-147575" at bounding box center [748, 186] width 101 height 27
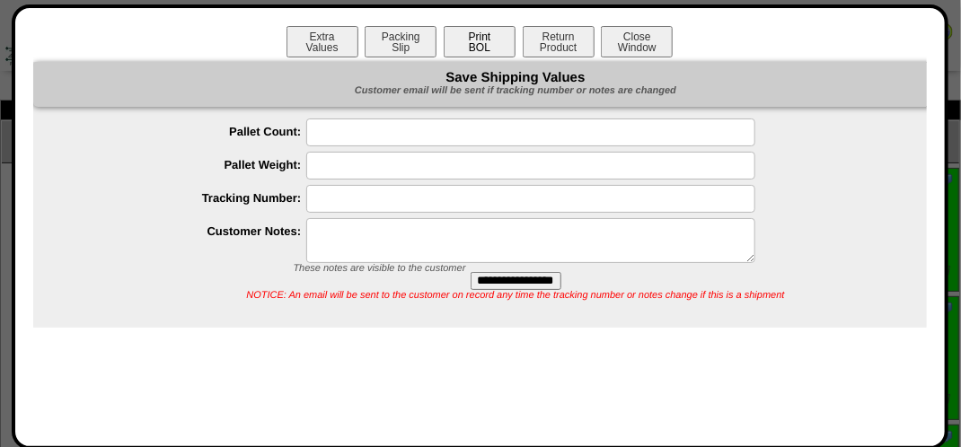
click at [481, 45] on button "Print BOL" at bounding box center [479, 41] width 72 height 31
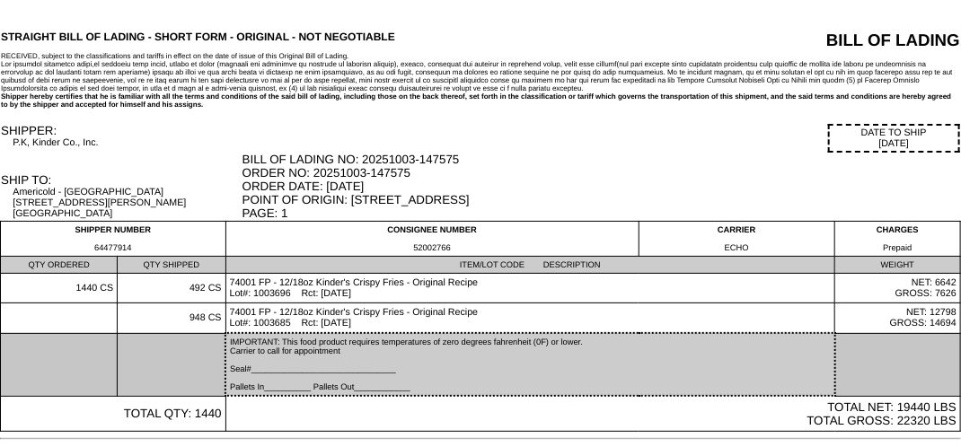
scroll to position [75, 0]
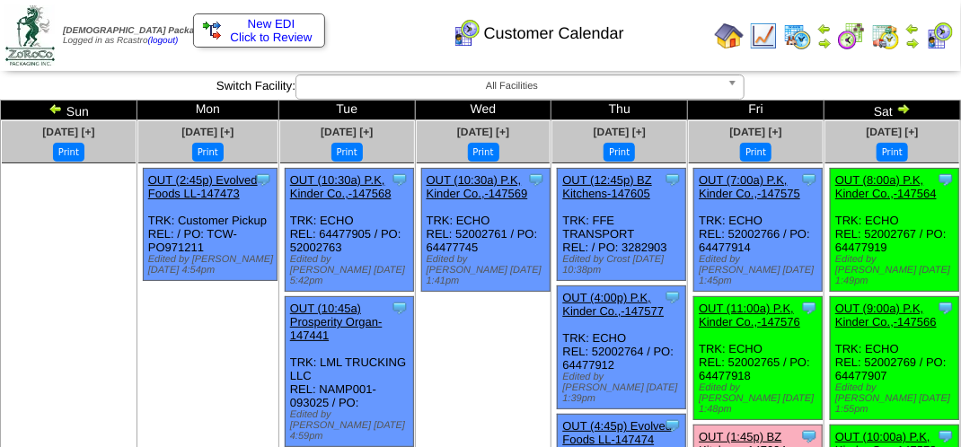
click at [914, 36] on img at bounding box center [912, 43] width 14 height 14
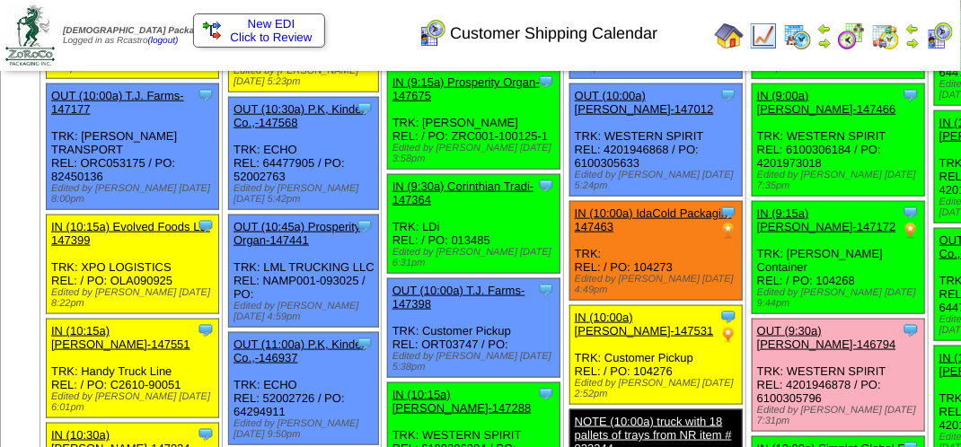
scroll to position [3528, 0]
